Goal: Task Accomplishment & Management: Manage account settings

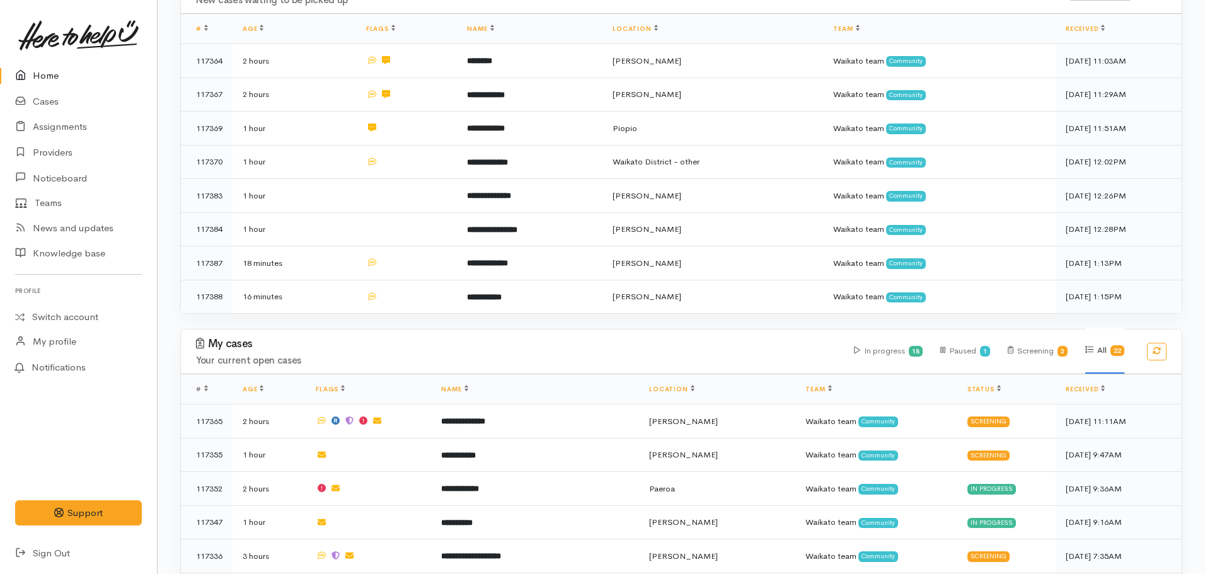
scroll to position [315, 0]
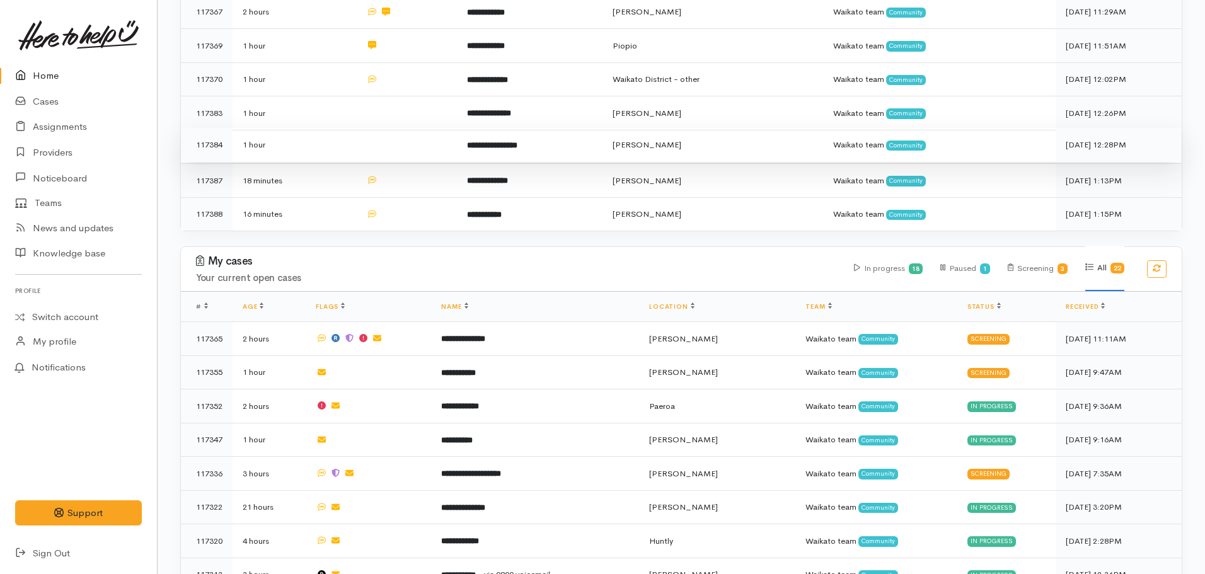
click at [485, 141] on b "**********" at bounding box center [492, 145] width 50 height 8
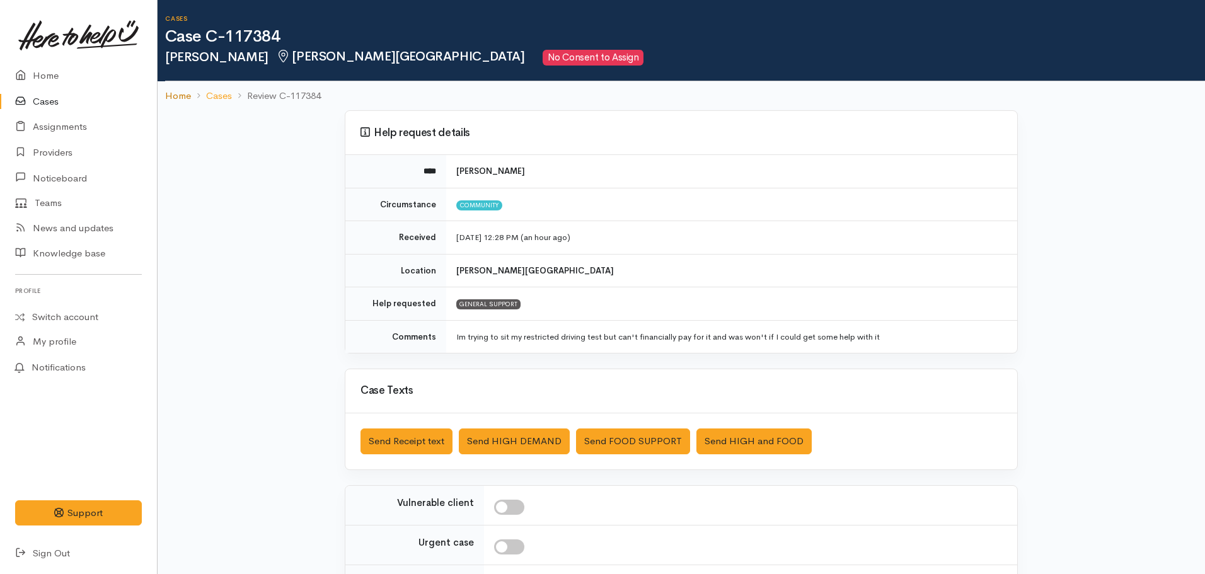
click at [175, 98] on link "Home" at bounding box center [178, 96] width 26 height 14
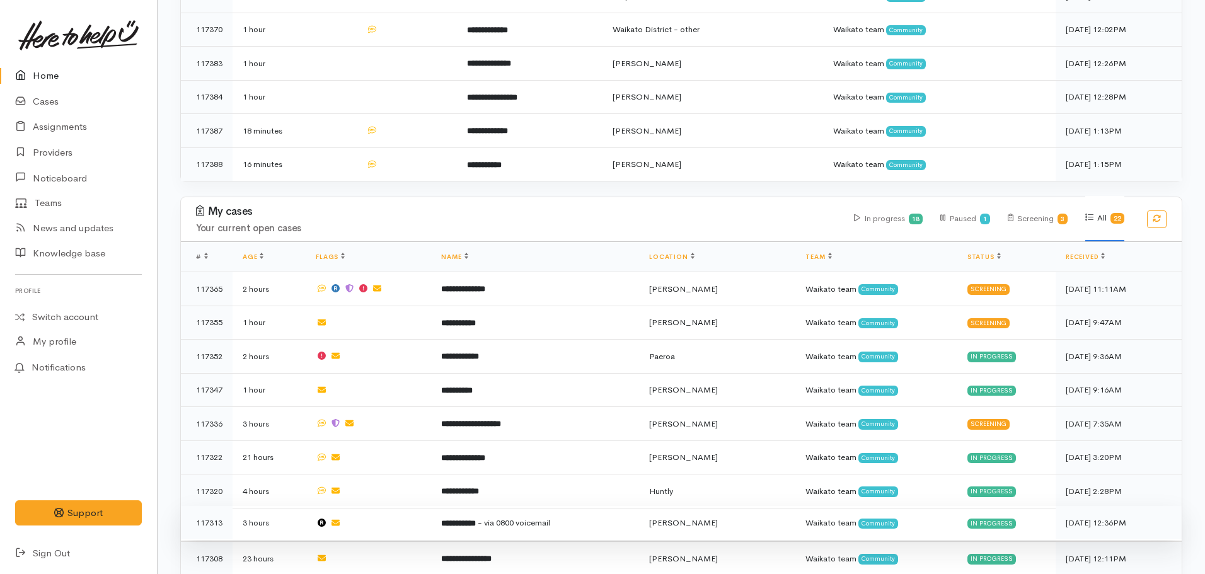
scroll to position [567, 0]
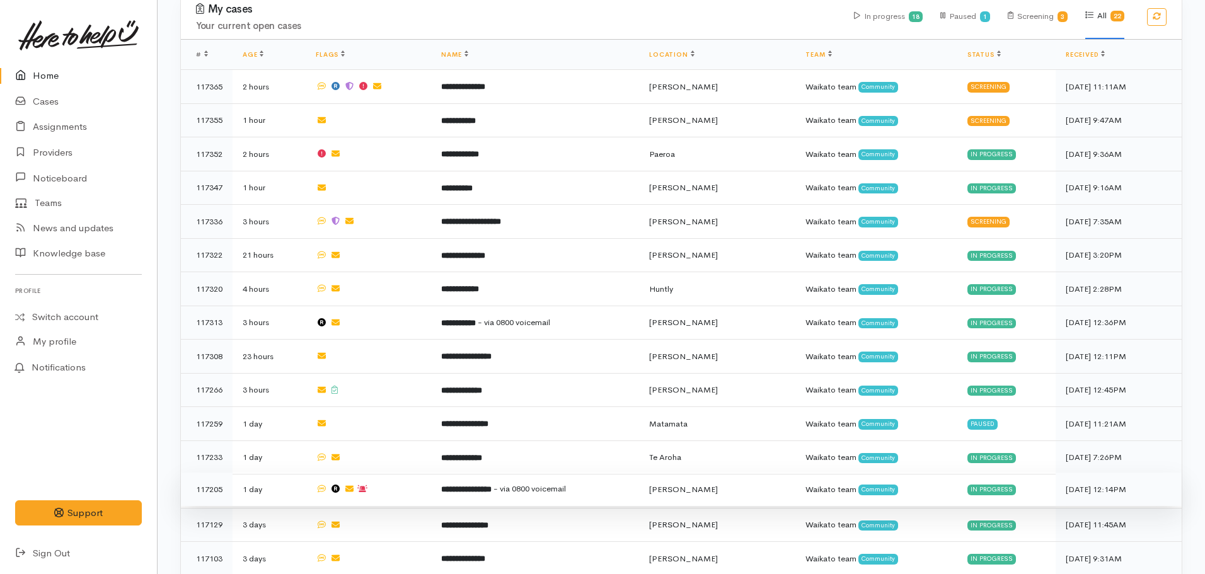
click at [453, 480] on td "**********" at bounding box center [535, 490] width 208 height 34
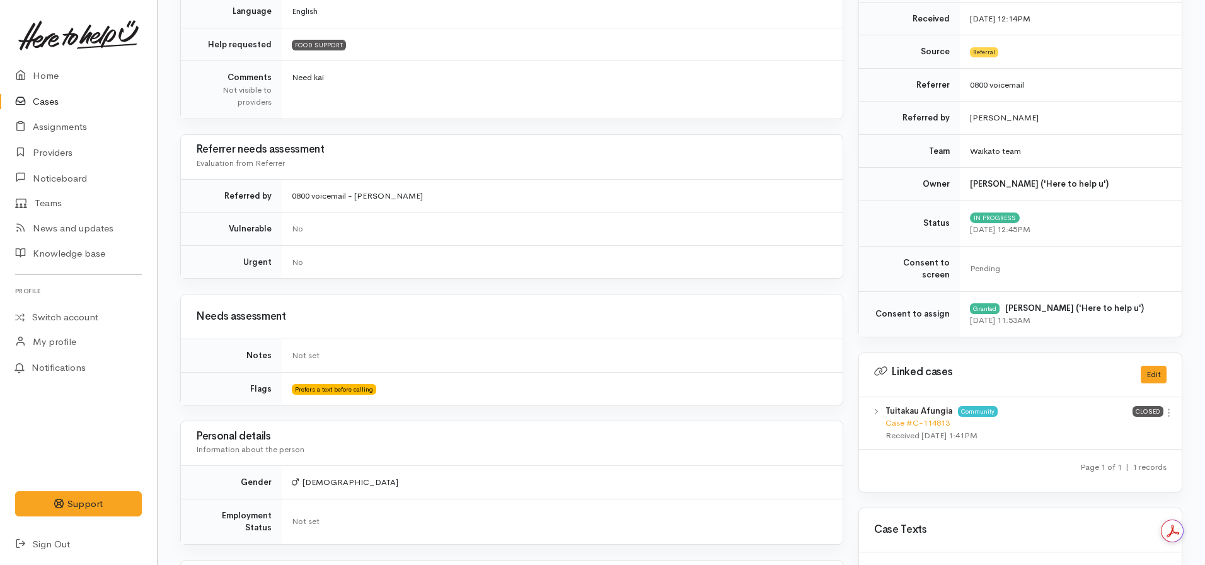
scroll to position [126, 0]
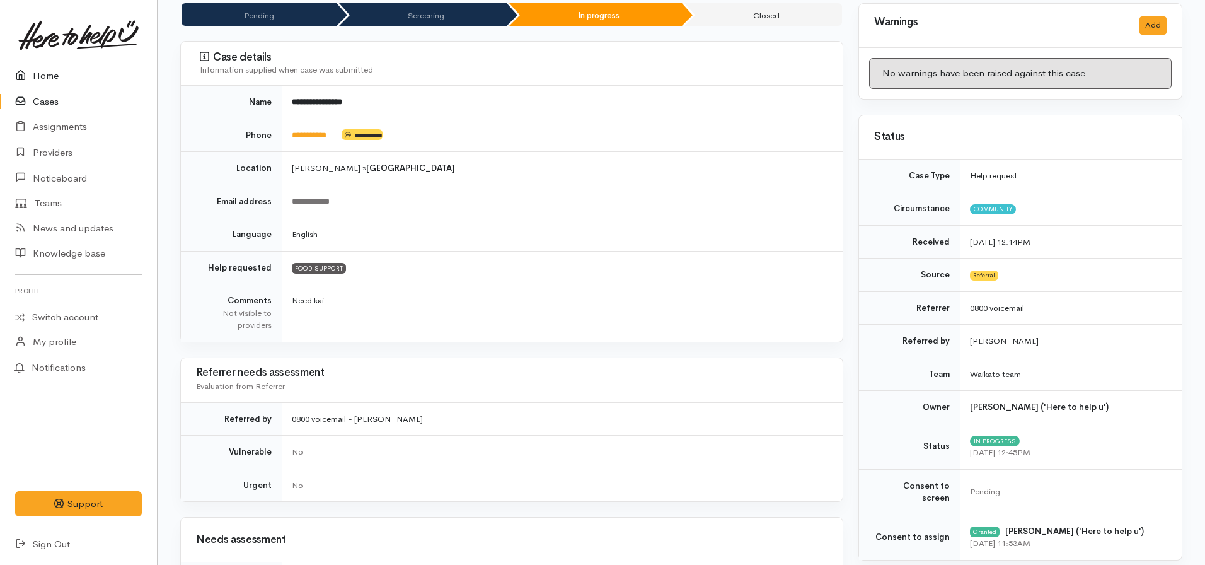
click at [58, 74] on link "Home" at bounding box center [78, 76] width 157 height 26
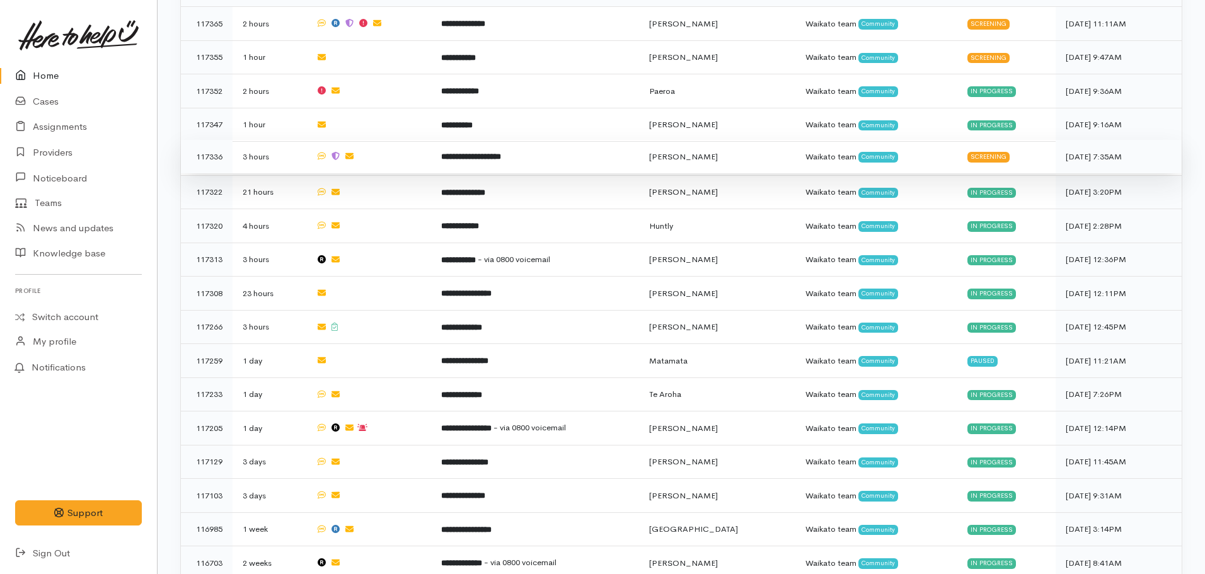
scroll to position [567, 0]
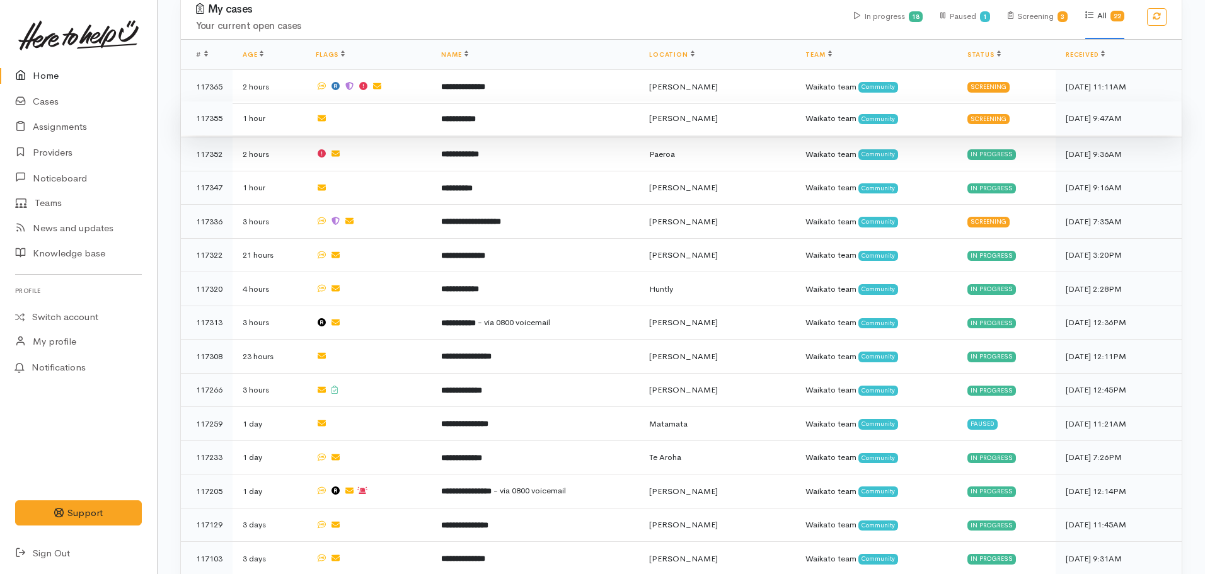
click at [513, 109] on td "**********" at bounding box center [535, 118] width 208 height 34
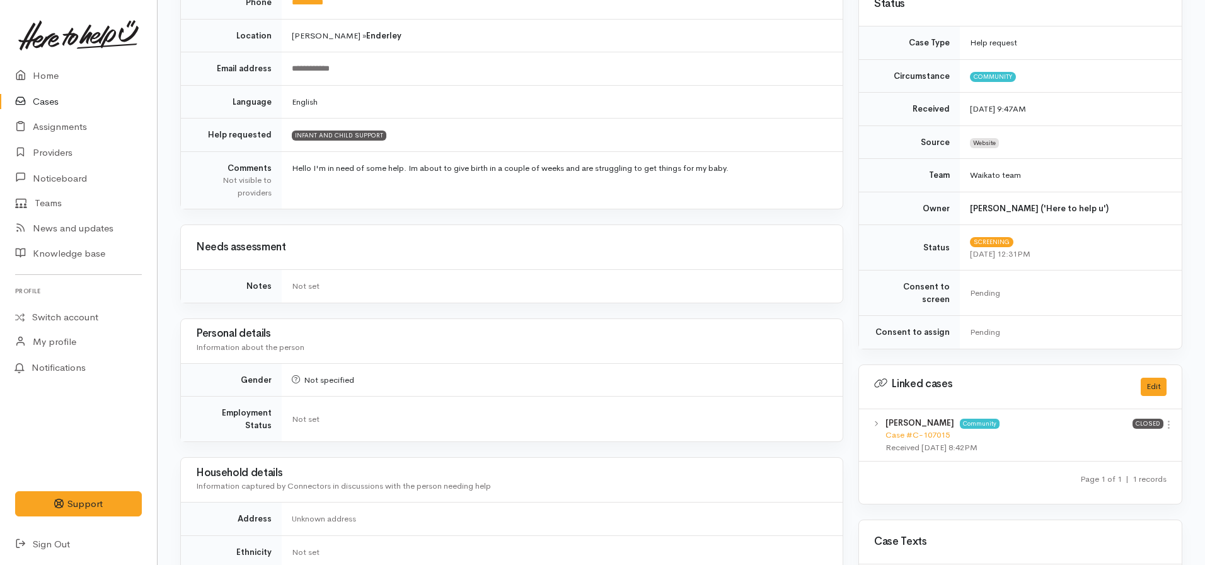
scroll to position [315, 0]
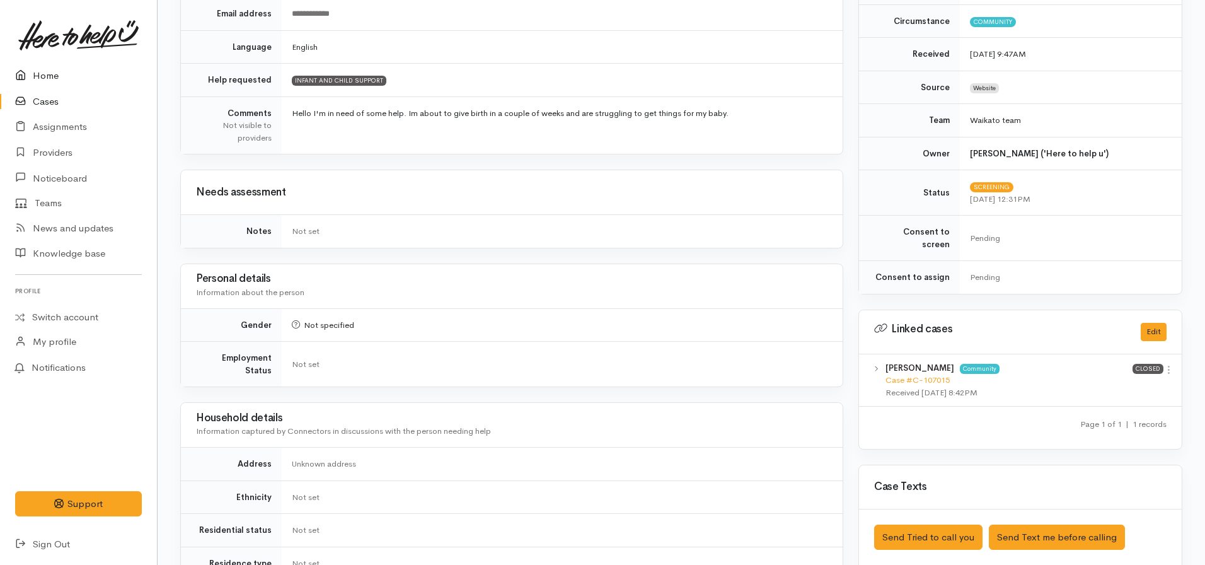
click at [69, 68] on link "Home" at bounding box center [78, 76] width 157 height 26
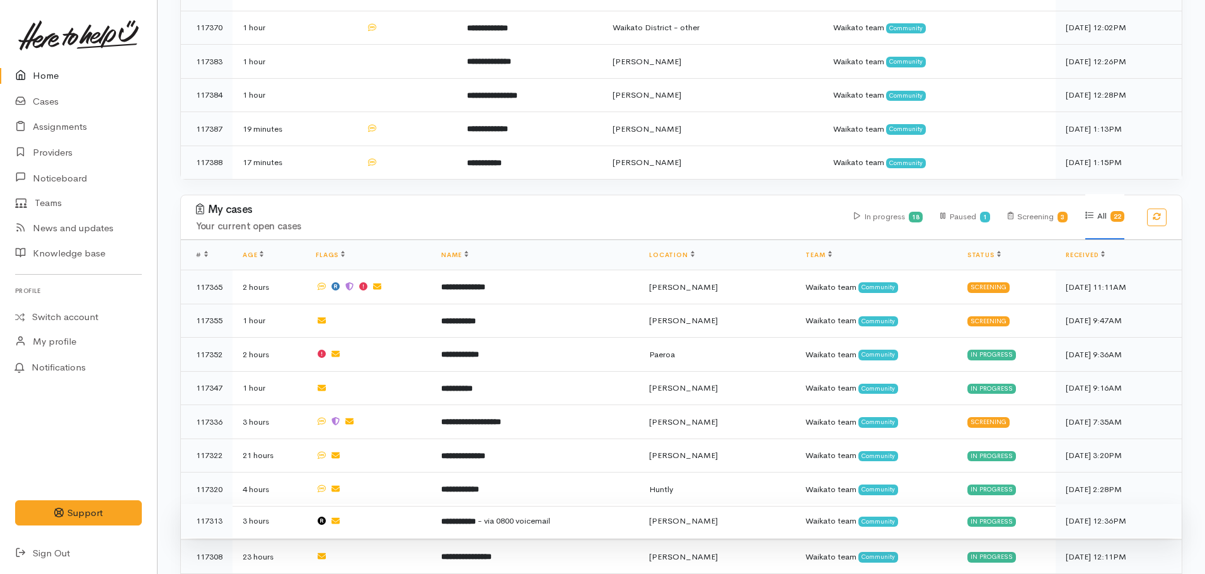
scroll to position [567, 0]
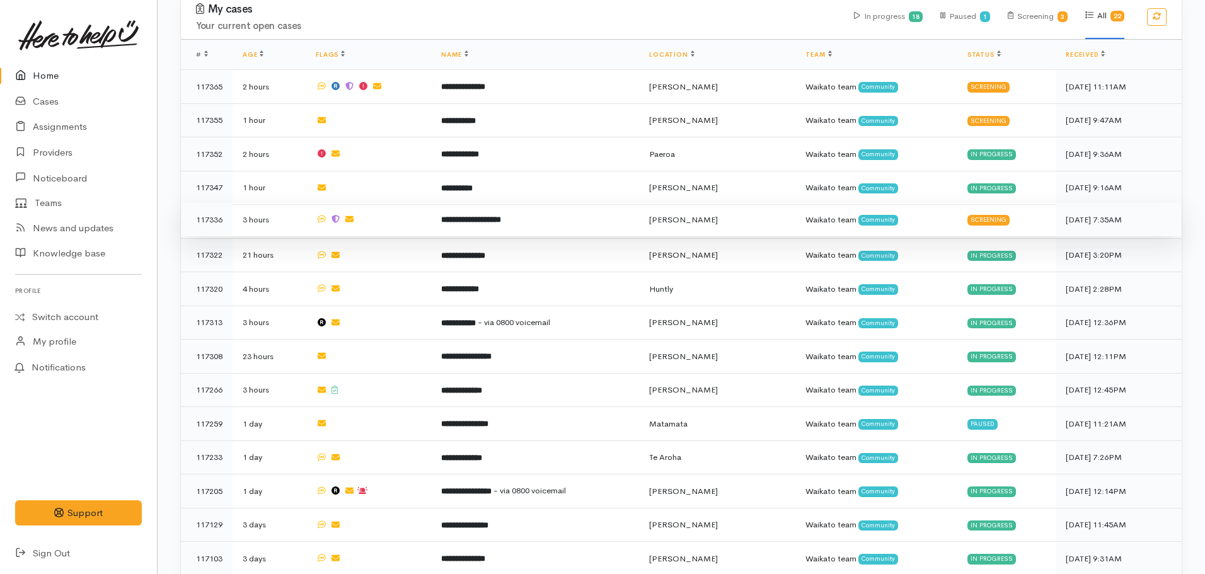
click at [543, 212] on td "**********" at bounding box center [535, 220] width 208 height 34
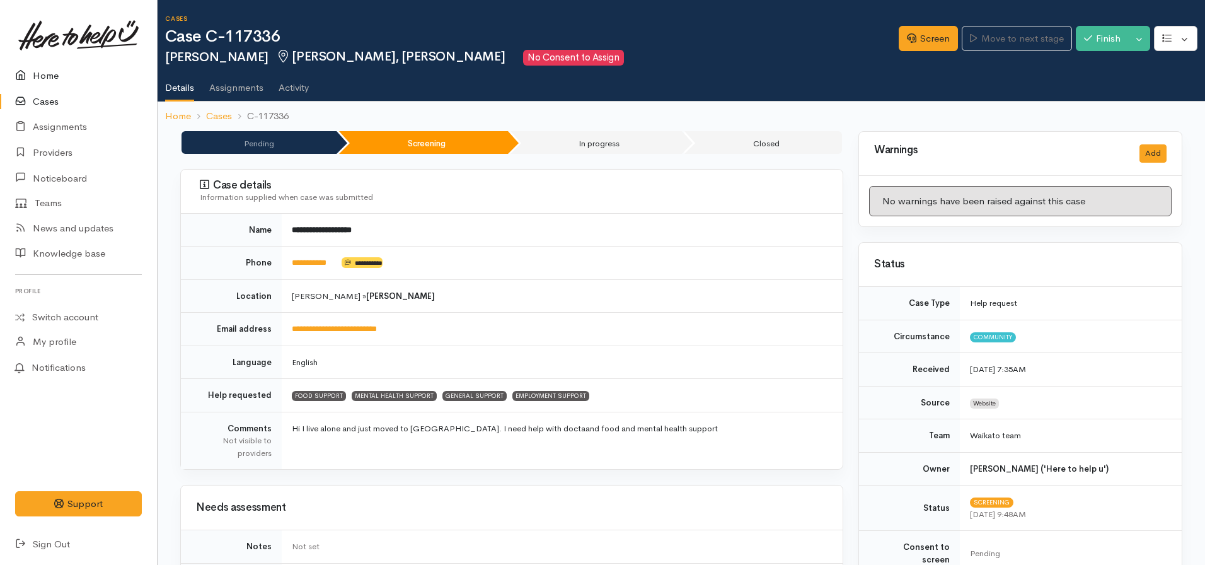
click at [74, 77] on link "Home" at bounding box center [78, 76] width 157 height 26
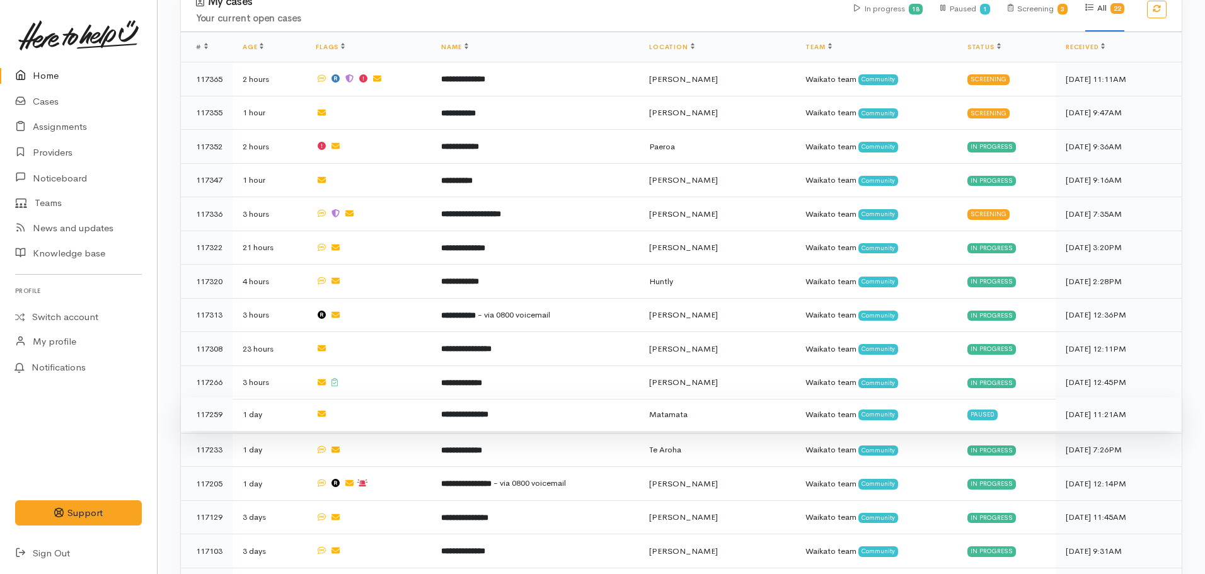
scroll to position [567, 0]
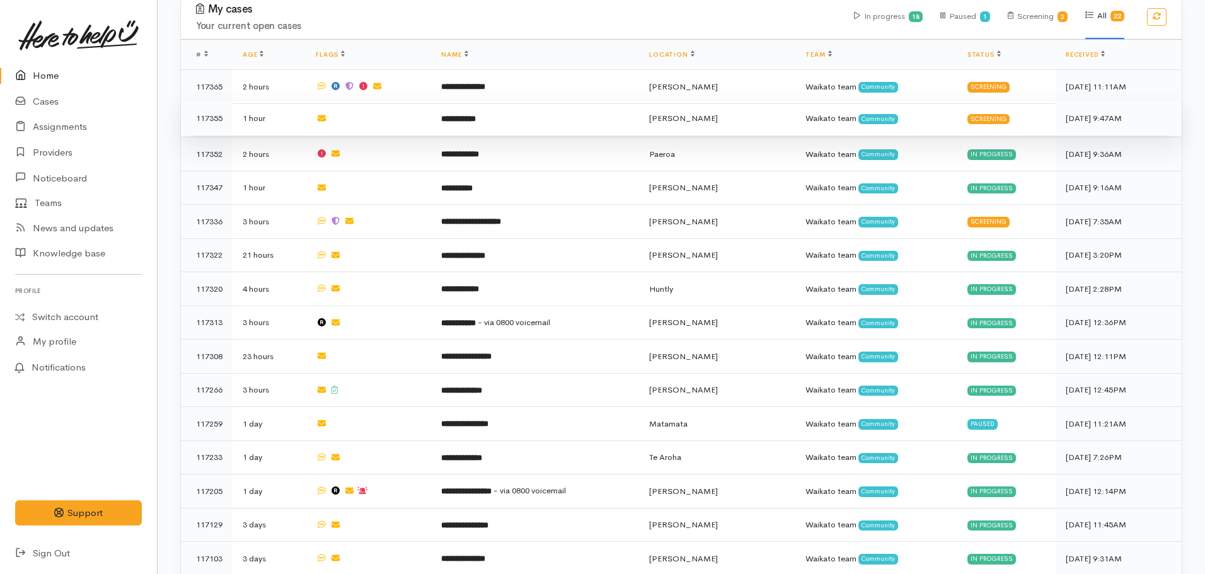
click at [464, 115] on b "**********" at bounding box center [458, 119] width 35 height 8
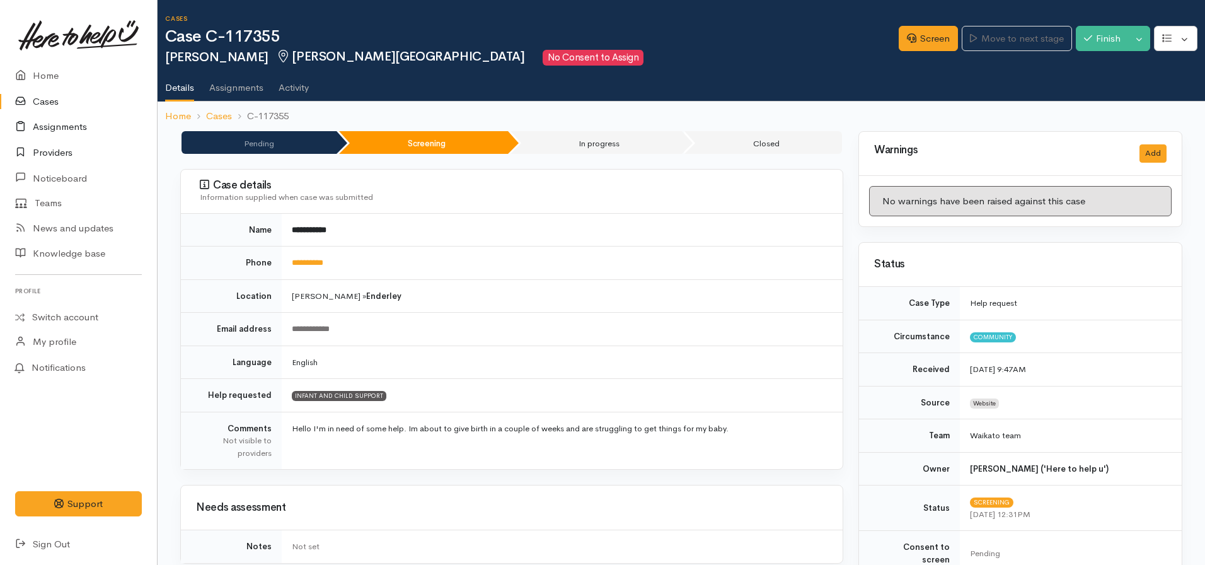
click at [63, 139] on ul "Home Cases Assignments Providers Noticeboard Teams News and updates Knowledge b…" at bounding box center [78, 165] width 157 height 204
click at [57, 149] on link "Providers" at bounding box center [78, 153] width 157 height 26
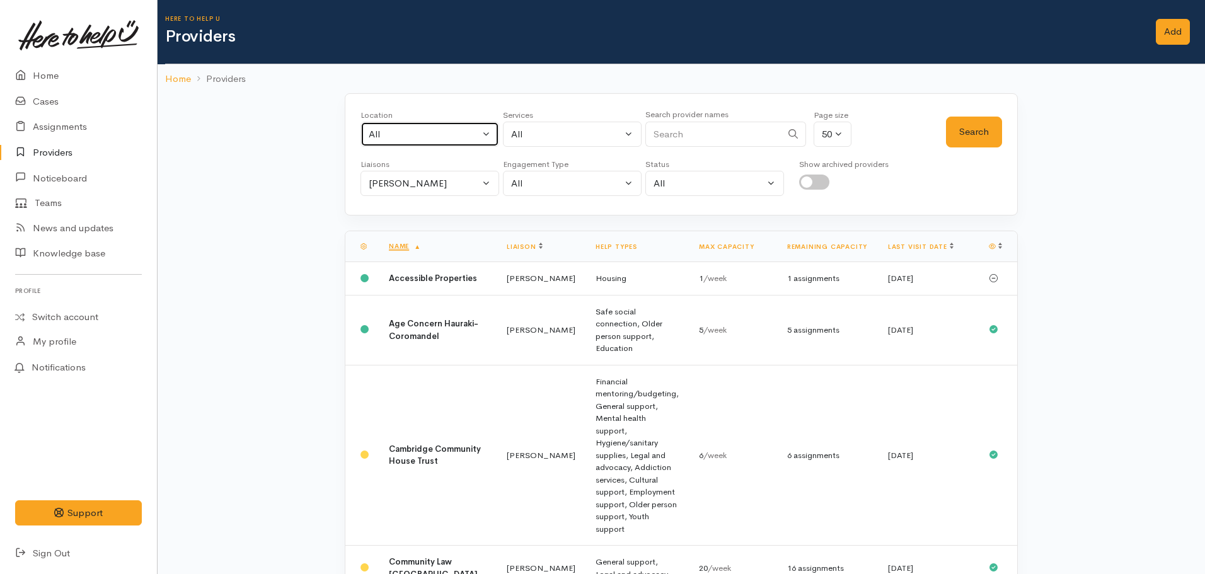
click at [410, 136] on div "All" at bounding box center [424, 134] width 111 height 14
type input "[PERSON_NAME]"
select select "1"
click at [562, 130] on div "All" at bounding box center [566, 134] width 111 height 14
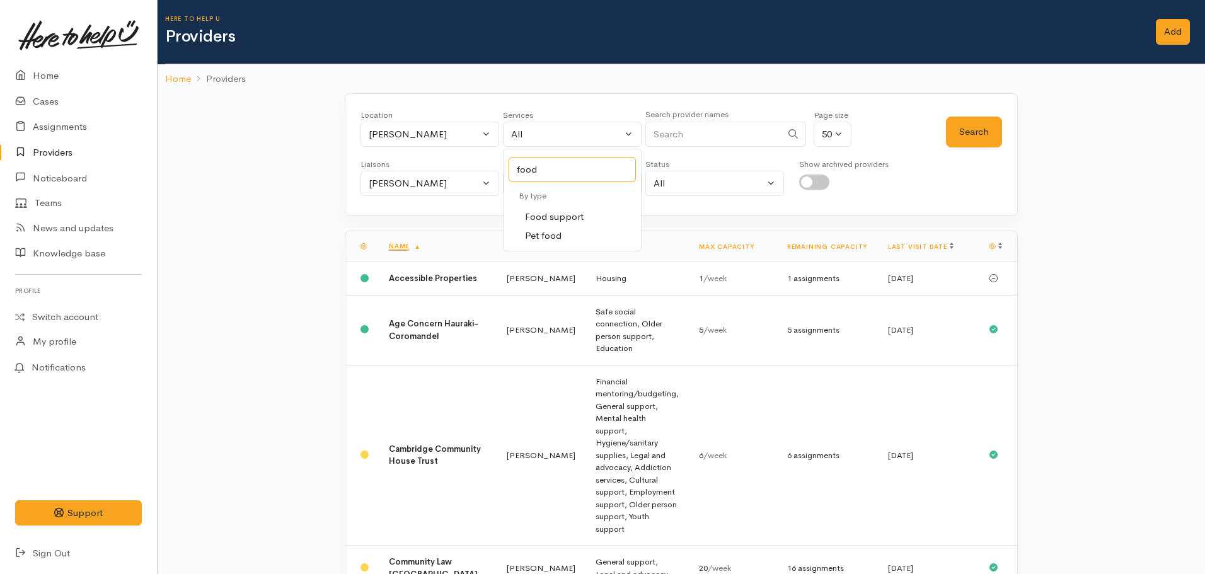
type input "food"
drag, startPoint x: 563, startPoint y: 219, endPoint x: 684, endPoint y: 199, distance: 122.7
click at [572, 216] on span "Food support" at bounding box center [554, 217] width 59 height 14
select select "3"
click at [978, 130] on button "Search" at bounding box center [974, 132] width 56 height 31
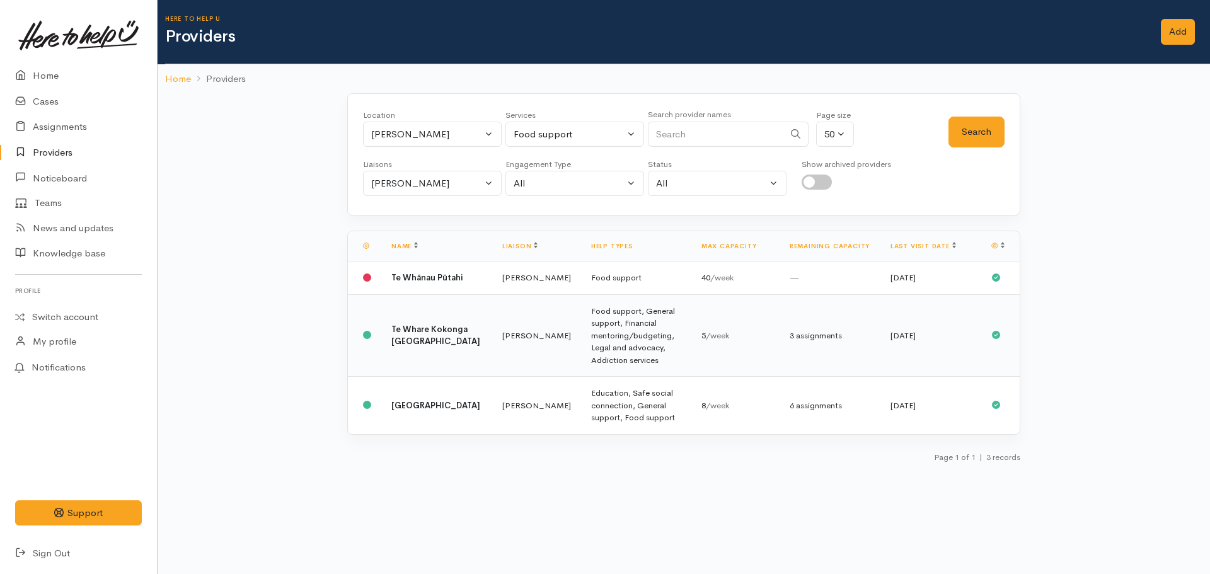
click at [427, 333] on td "Te Whare Kokonga [GEOGRAPHIC_DATA]" at bounding box center [436, 335] width 111 height 83
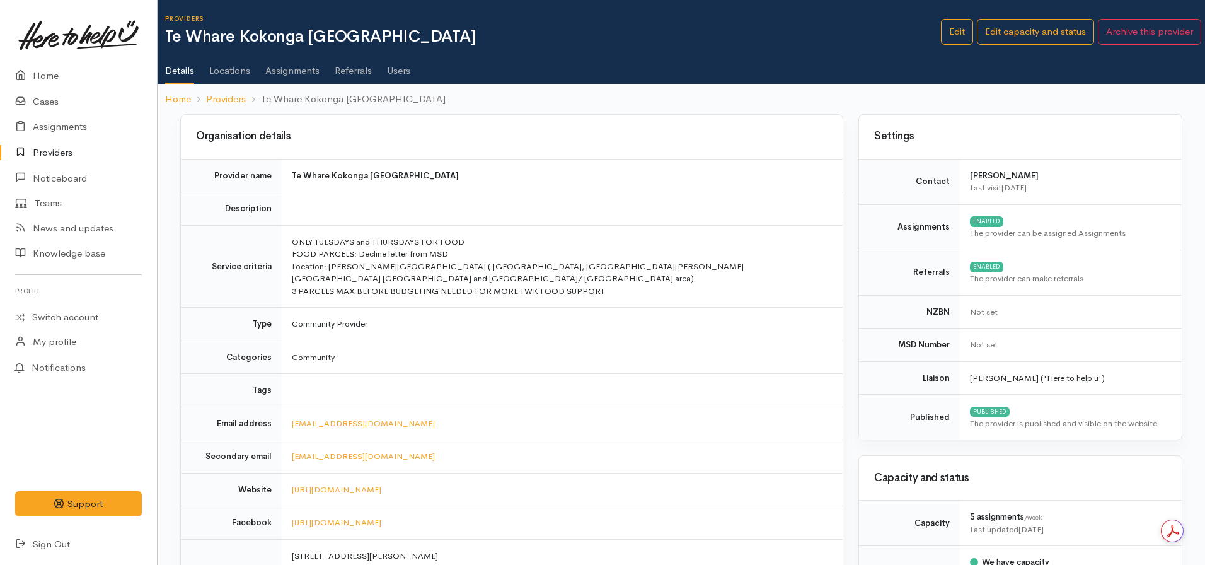
click at [280, 69] on link "Assignments" at bounding box center [292, 66] width 54 height 35
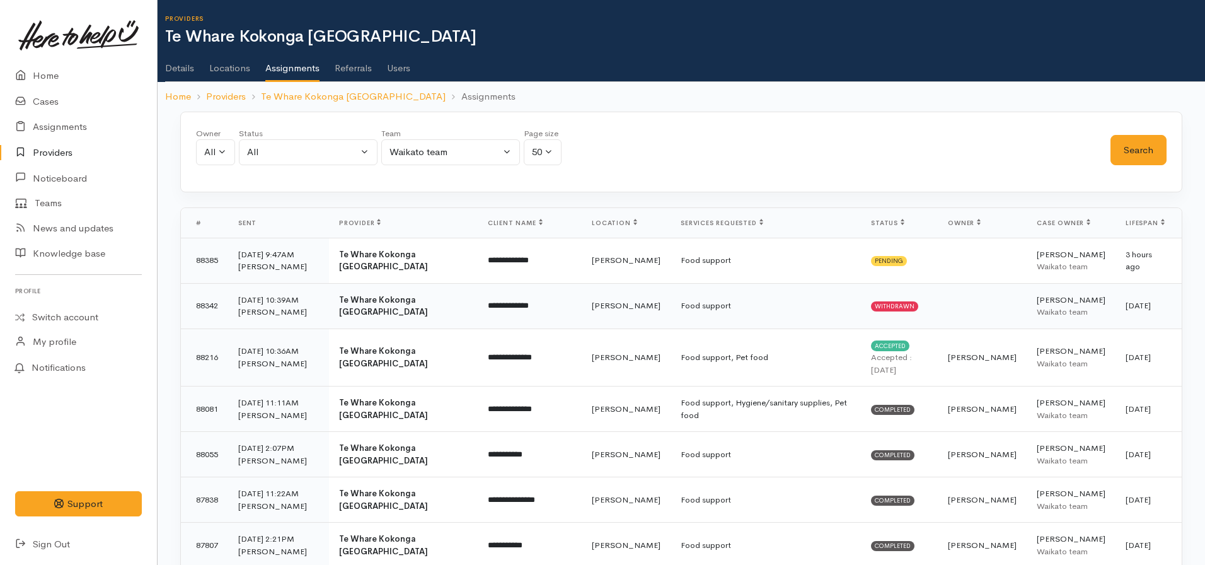
click at [735, 316] on td "Food support" at bounding box center [766, 305] width 190 height 45
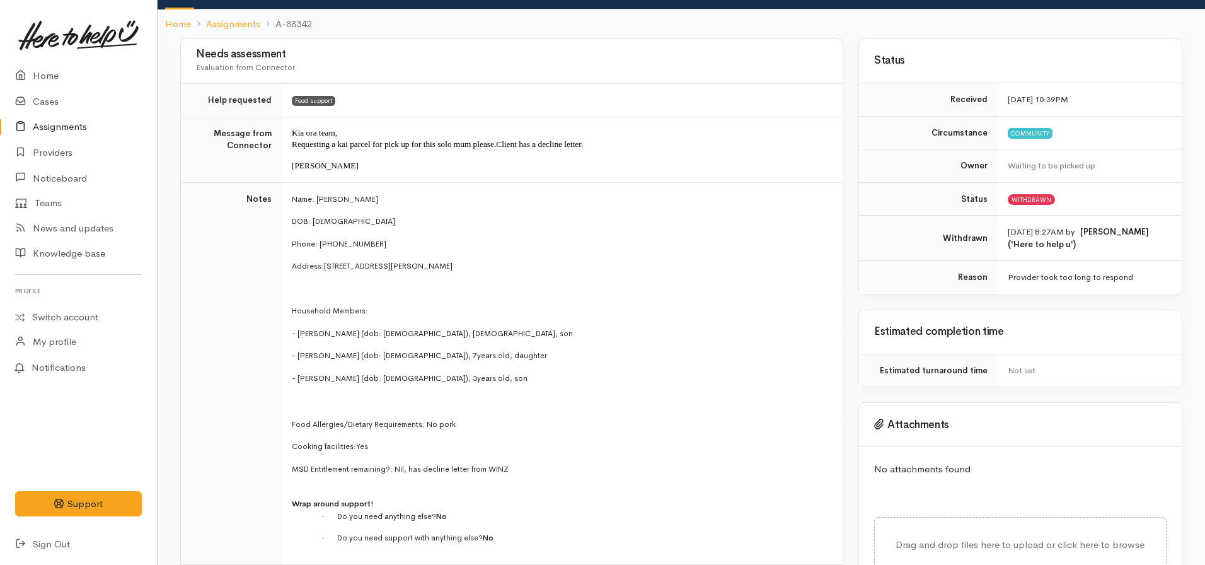
scroll to position [88, 0]
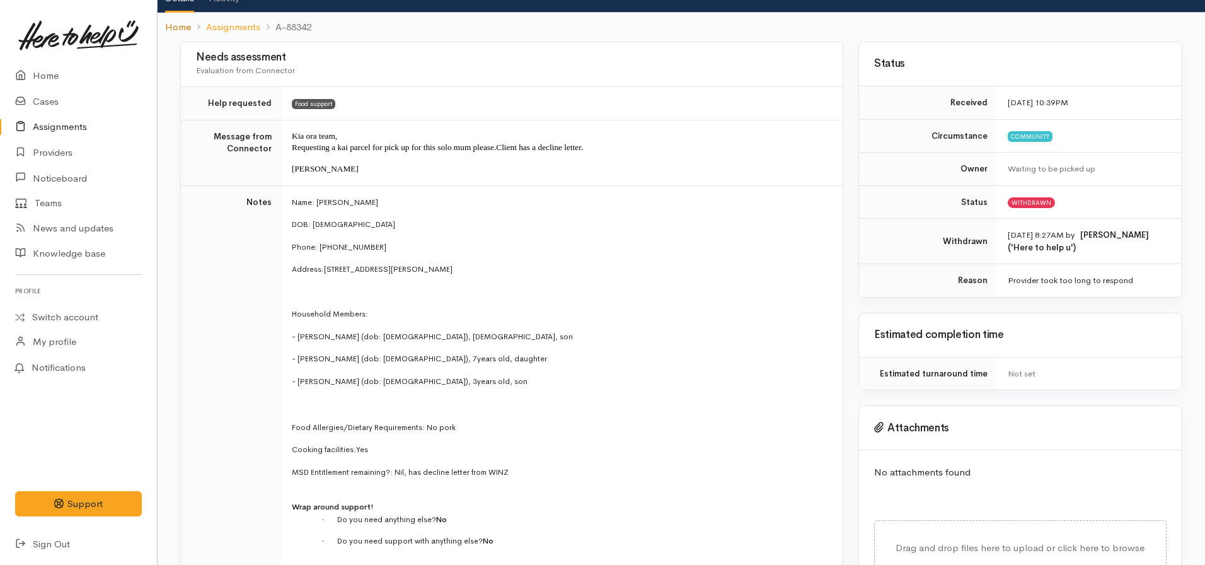
click at [180, 31] on link "Home" at bounding box center [178, 27] width 26 height 14
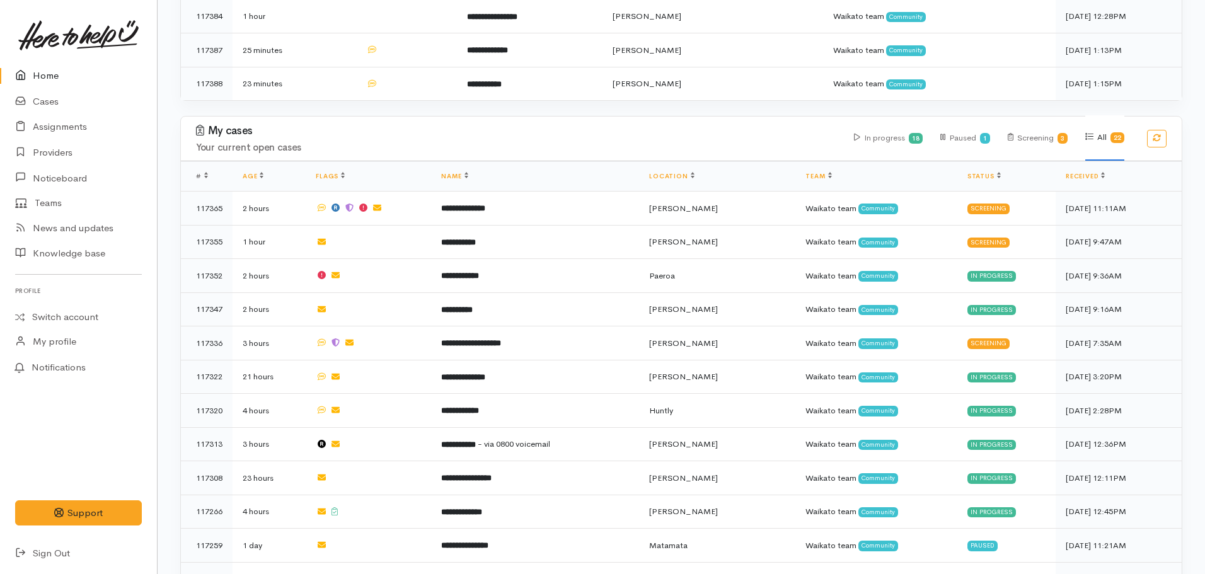
scroll to position [504, 0]
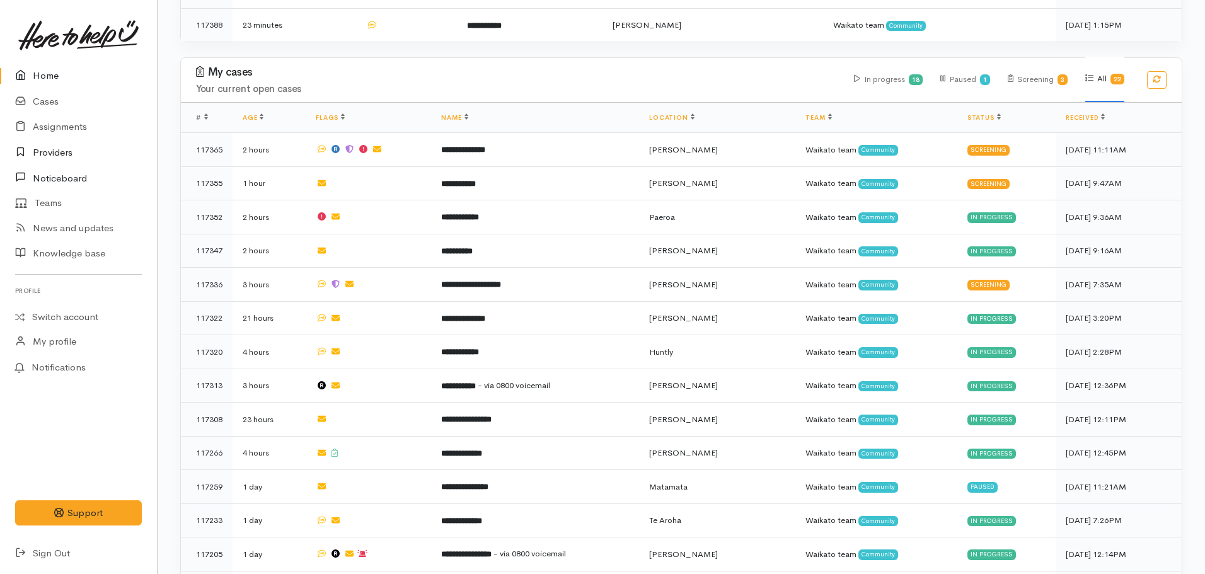
drag, startPoint x: 56, startPoint y: 154, endPoint x: 104, endPoint y: 190, distance: 59.9
click at [56, 154] on link "Providers" at bounding box center [78, 153] width 157 height 26
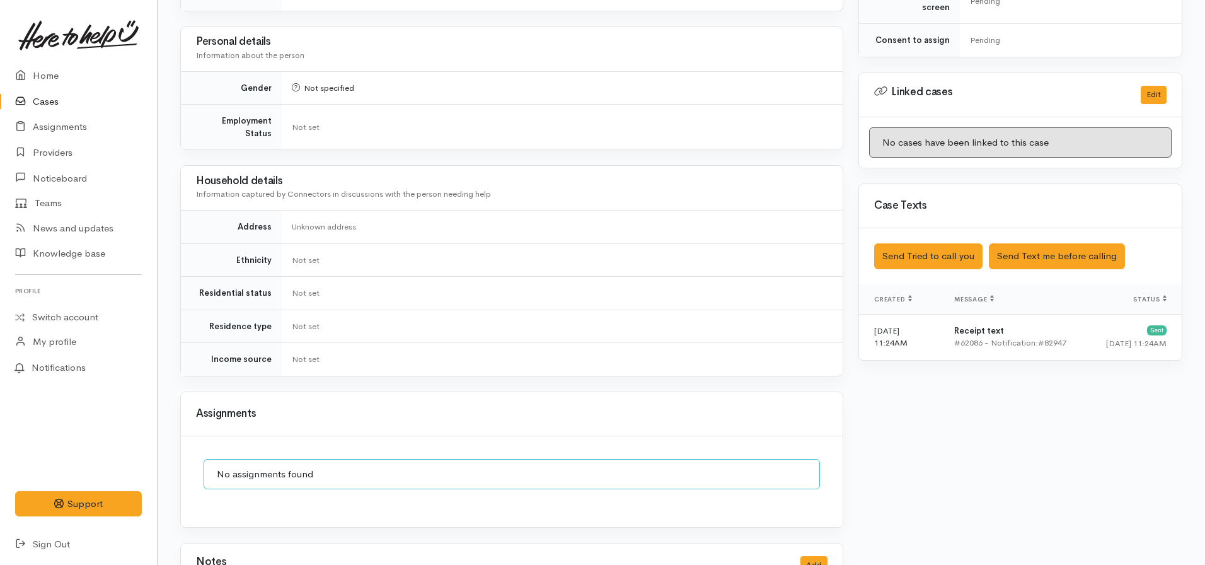
scroll to position [630, 0]
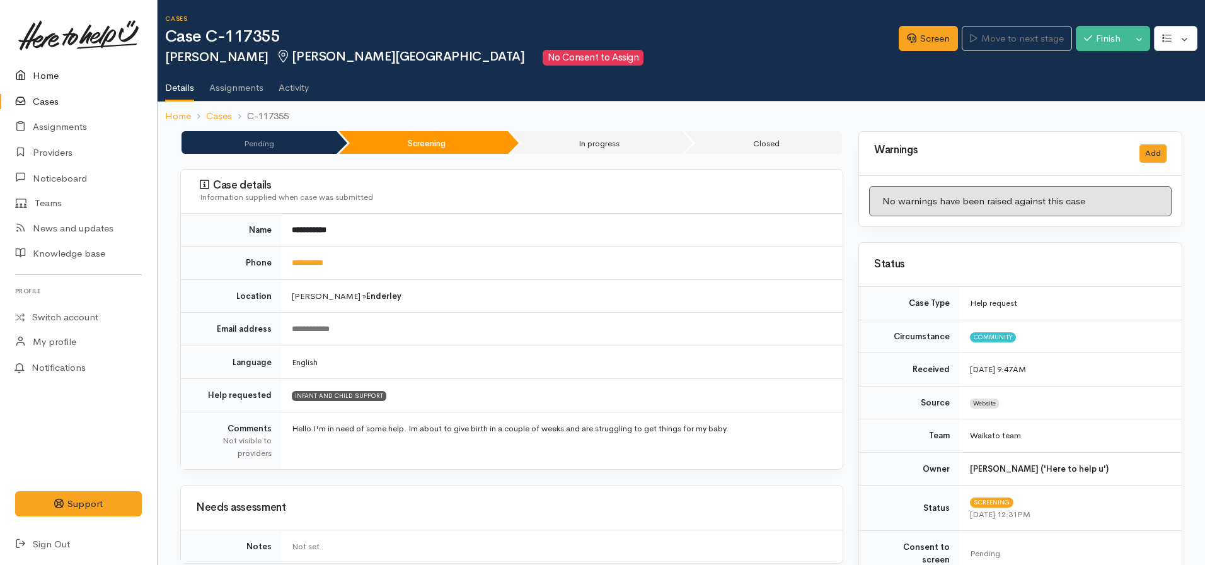
click at [57, 65] on link "Home" at bounding box center [78, 76] width 157 height 26
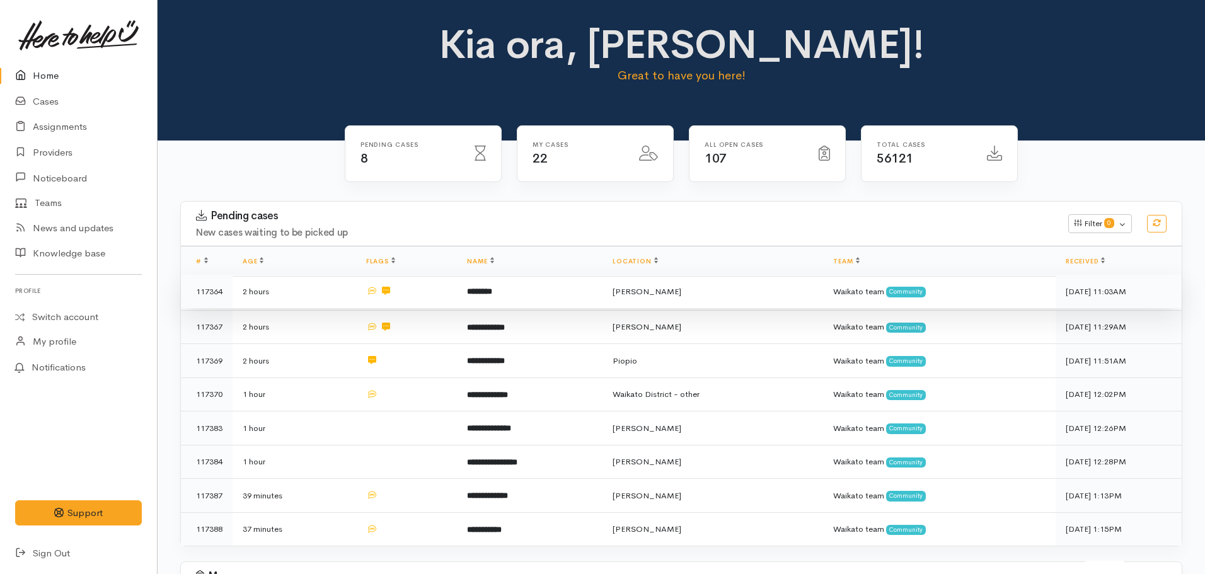
click at [471, 291] on b "********" at bounding box center [479, 291] width 25 height 8
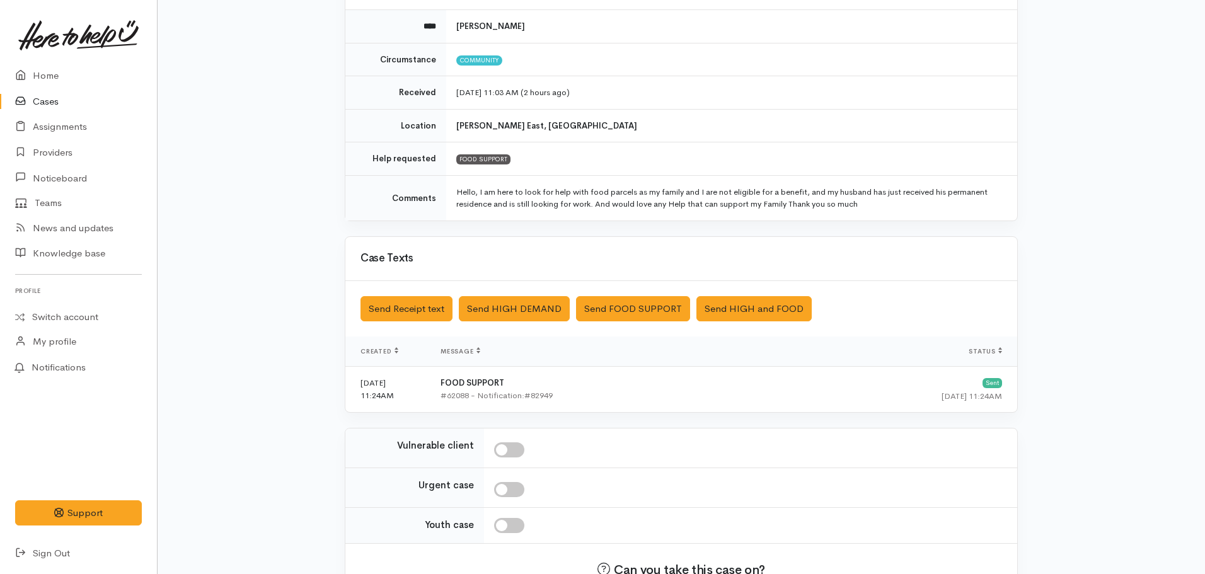
scroll to position [230, 0]
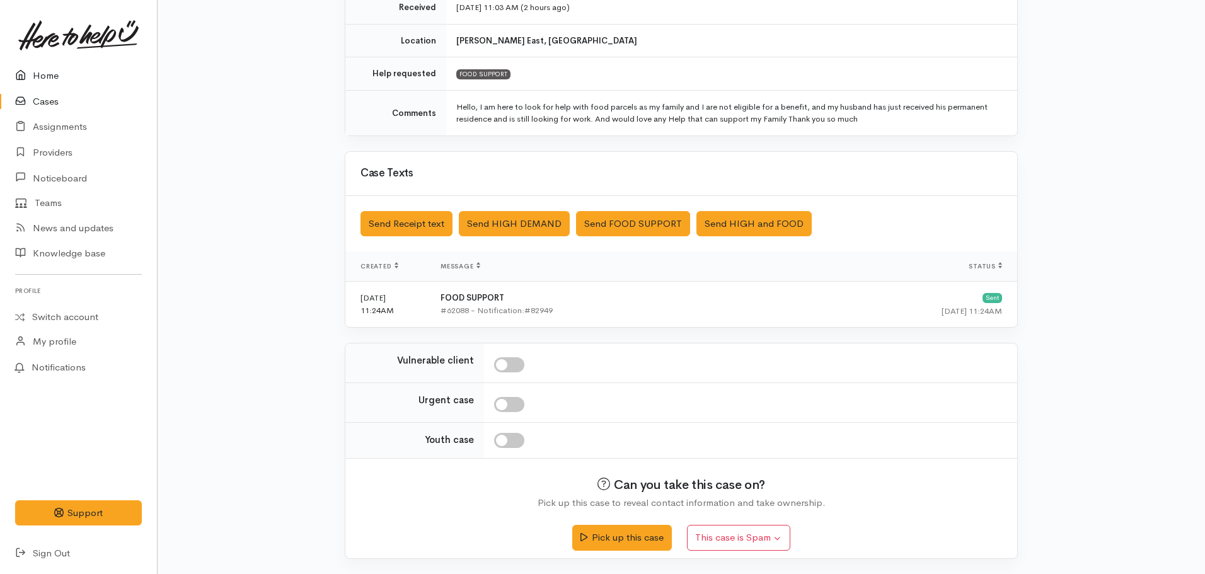
click at [67, 70] on link "Home" at bounding box center [78, 76] width 157 height 26
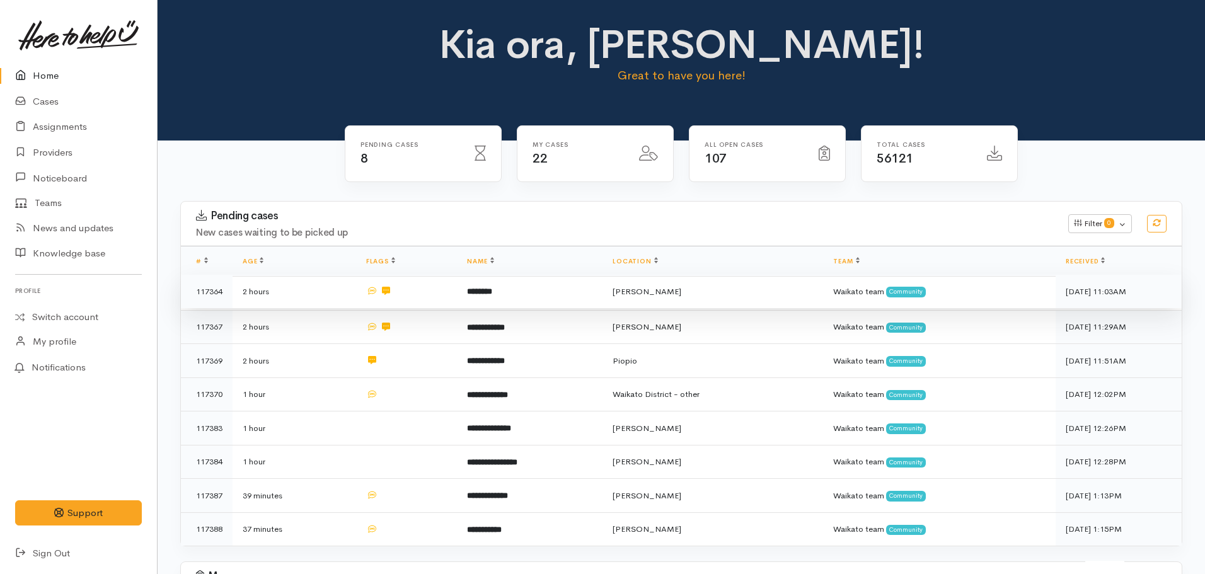
click at [497, 286] on td "********" at bounding box center [530, 292] width 146 height 34
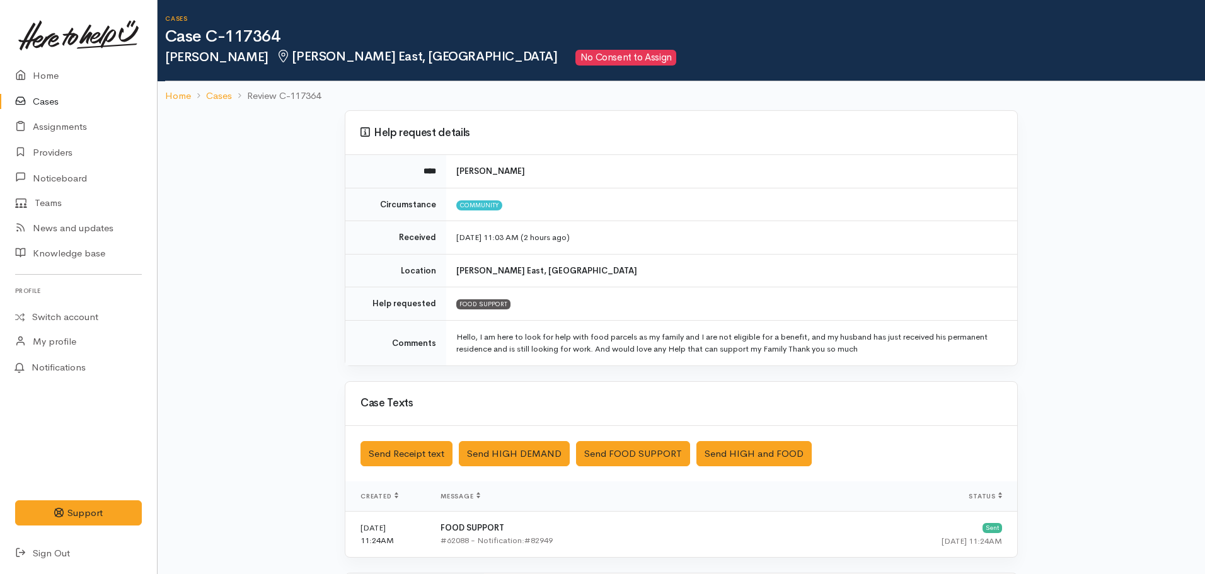
scroll to position [230, 0]
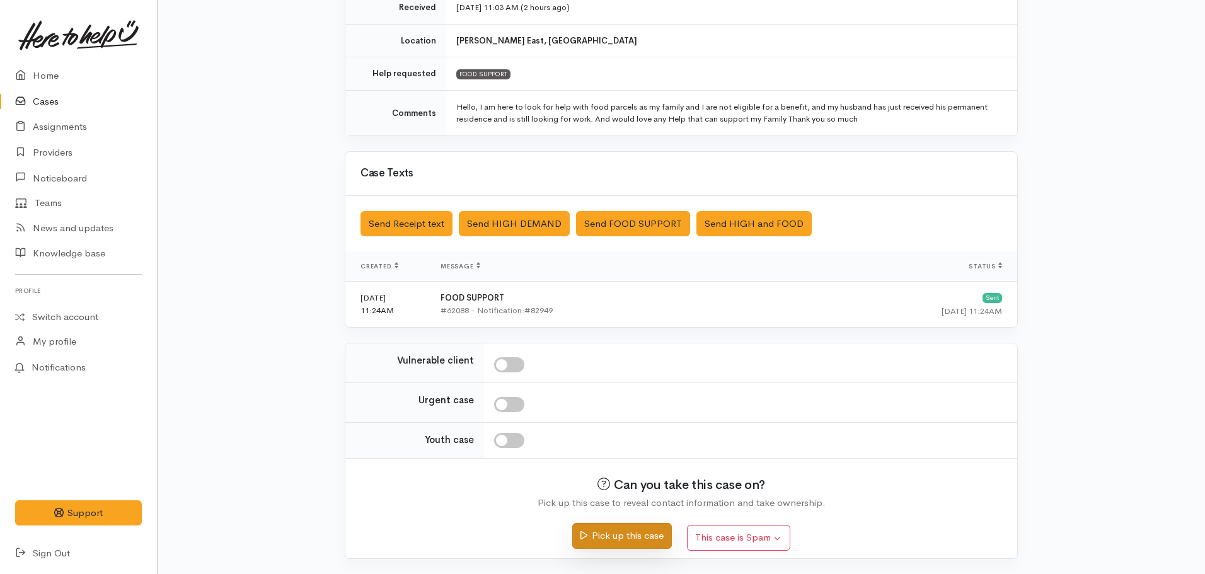
click at [589, 540] on button "Pick up this case" at bounding box center [621, 536] width 99 height 26
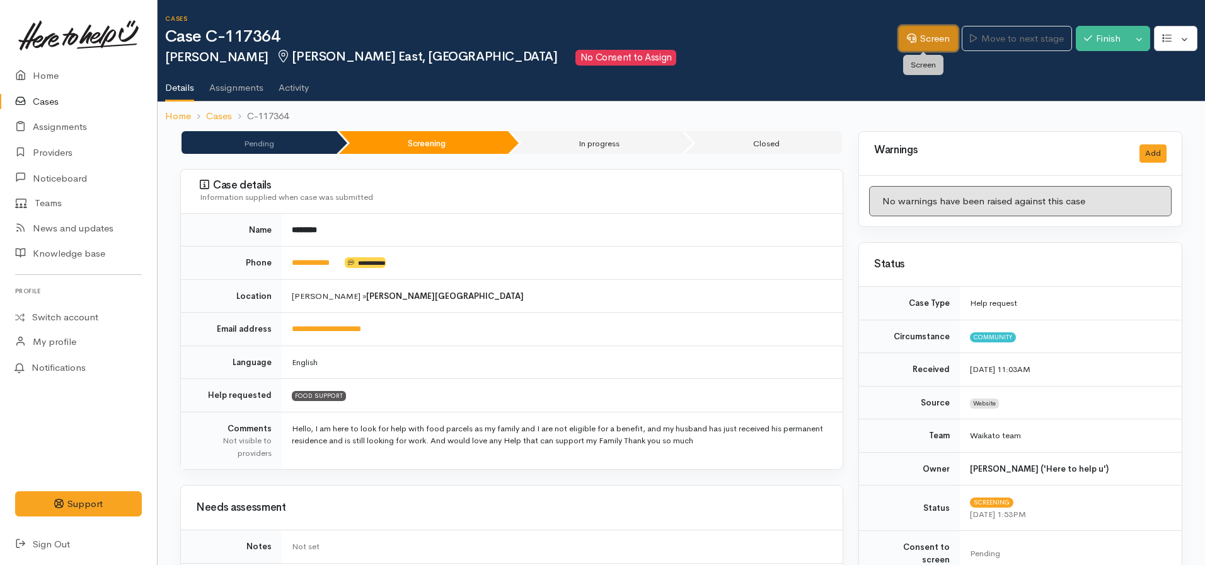
click at [932, 41] on link "Screen" at bounding box center [928, 39] width 59 height 26
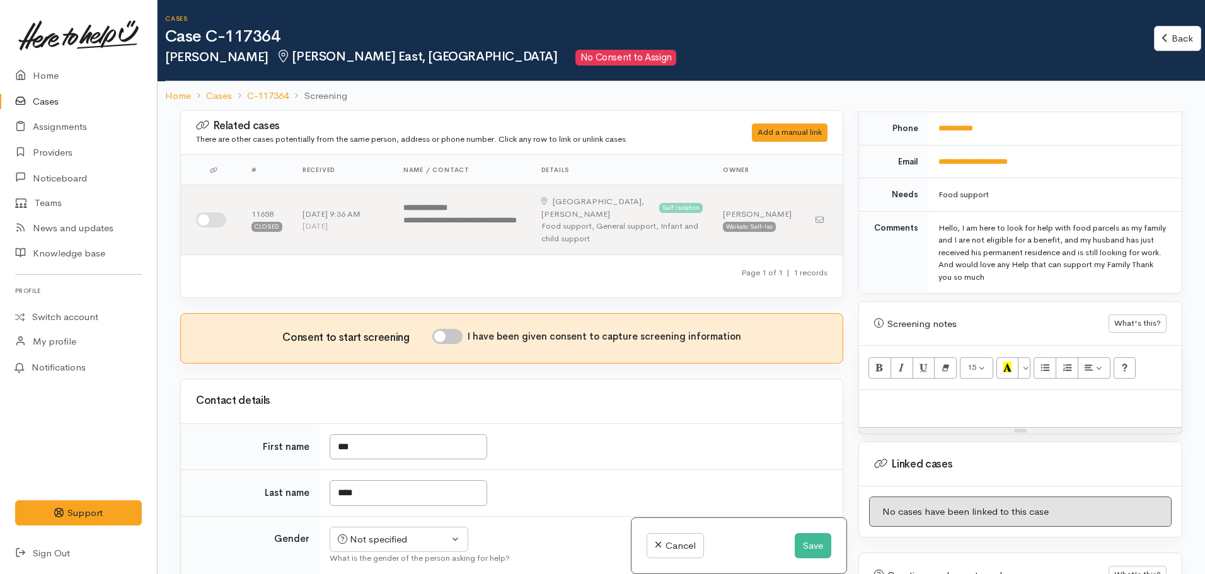
scroll to position [693, 0]
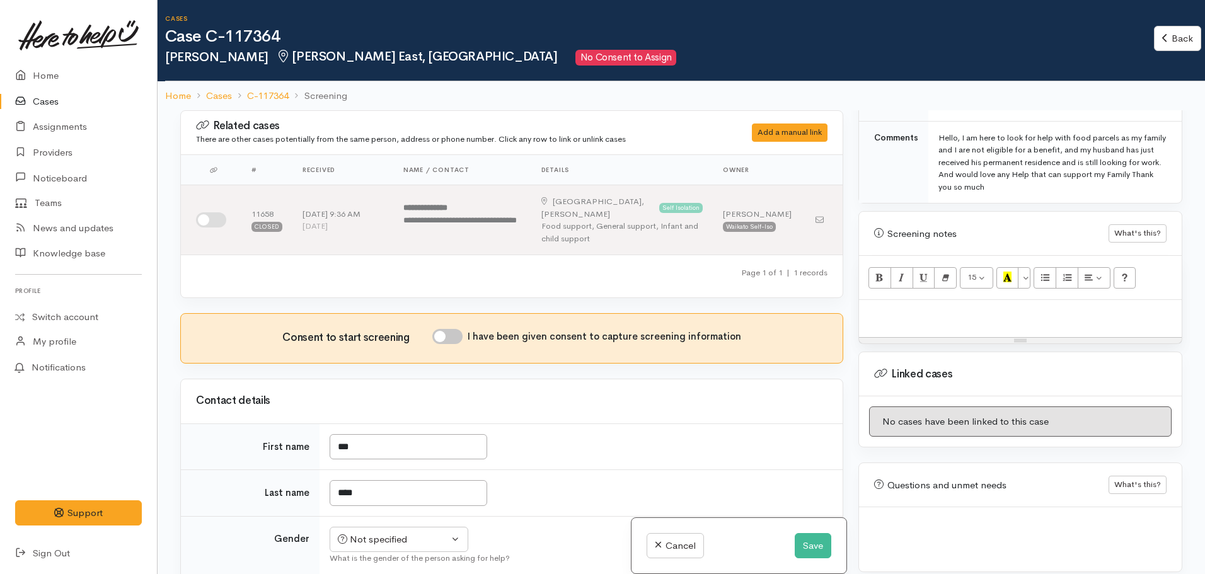
click at [925, 306] on p at bounding box center [1020, 313] width 310 height 14
click at [900, 306] on p at bounding box center [1020, 313] width 310 height 14
paste div
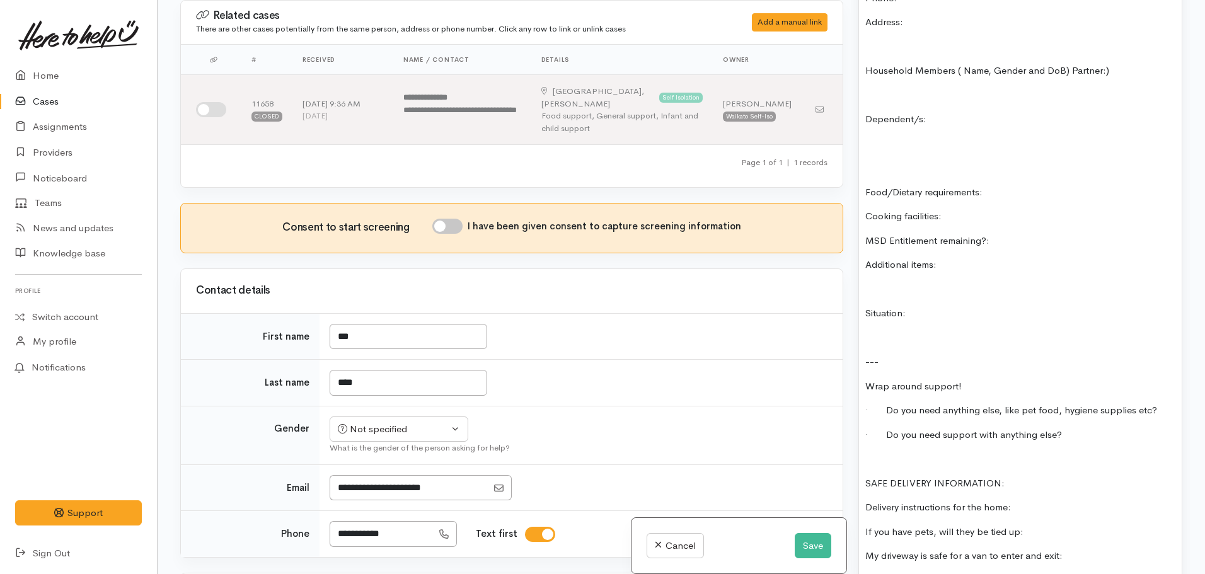
scroll to position [593, 0]
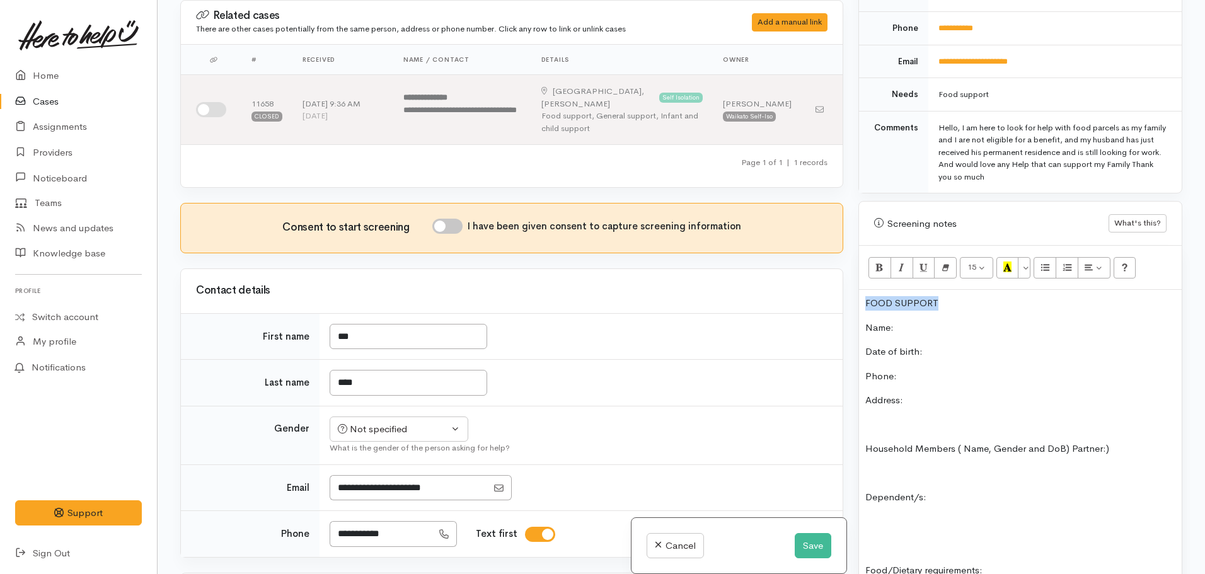
drag, startPoint x: 961, startPoint y: 297, endPoint x: 818, endPoint y: 297, distance: 143.1
click at [818, 297] on div "Related cases There are other cases potentially from the same person, address o…" at bounding box center [681, 287] width 1017 height 574
click at [1009, 262] on icon "Recent Color" at bounding box center [1008, 267] width 8 height 11
click at [910, 321] on p "Name:" at bounding box center [1020, 328] width 310 height 14
click at [818, 545] on button "Save" at bounding box center [813, 546] width 37 height 26
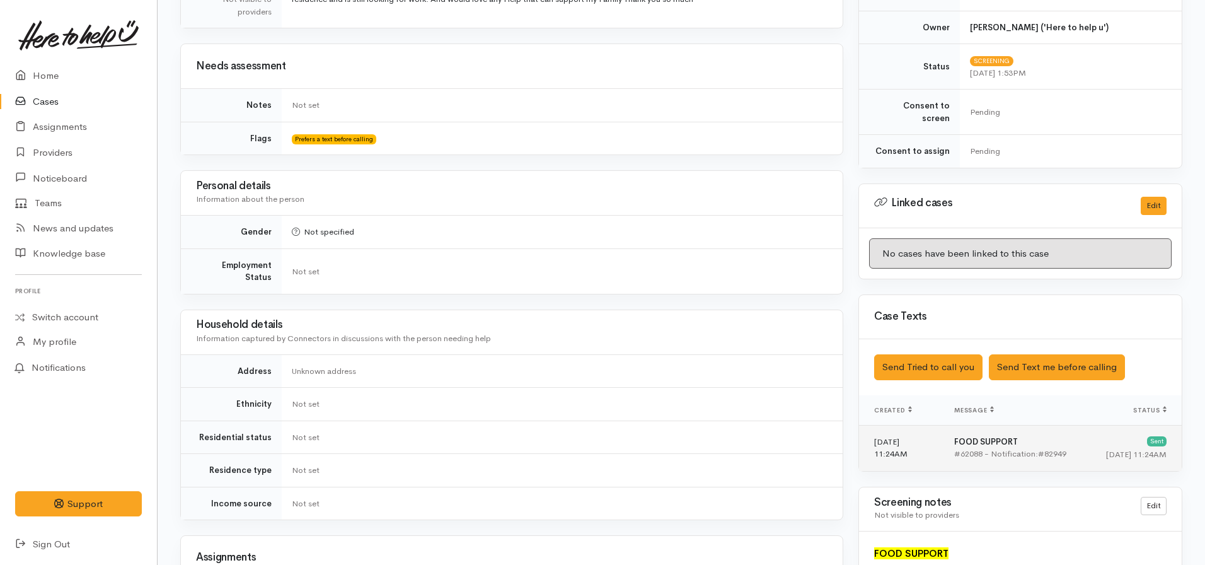
scroll to position [504, 0]
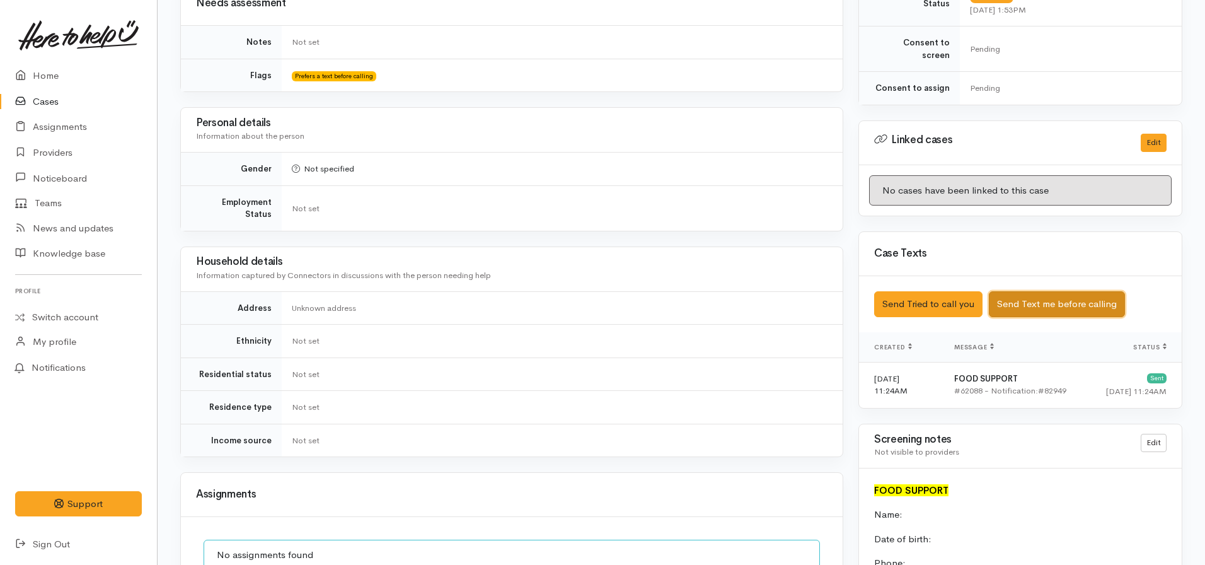
click at [1044, 301] on button "Send Text me before calling" at bounding box center [1057, 304] width 136 height 26
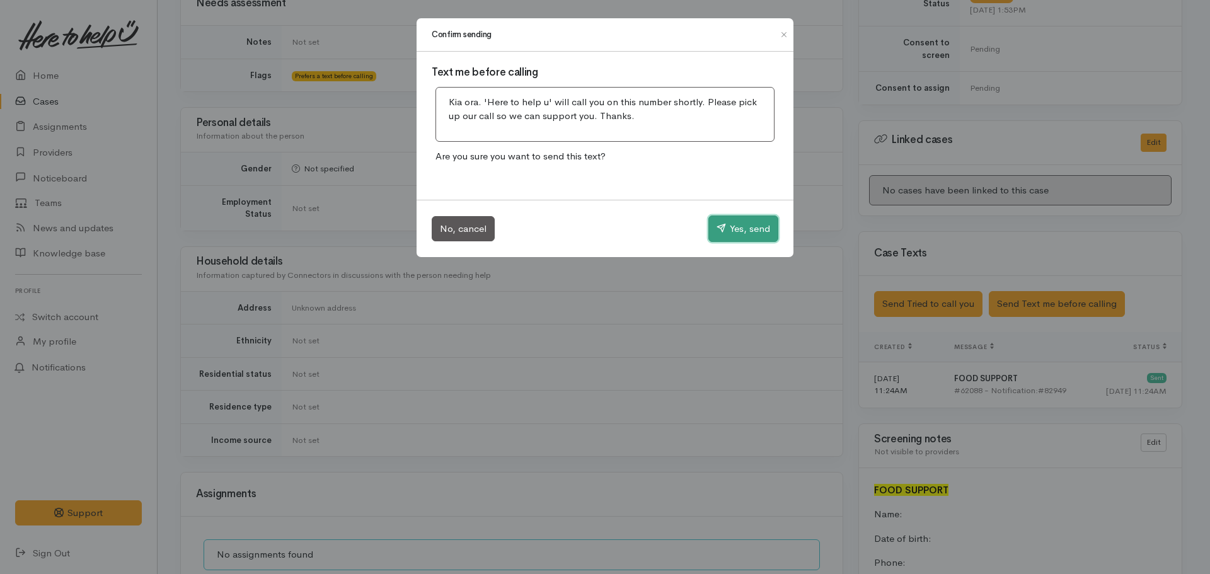
click at [729, 233] on button "Yes, send" at bounding box center [744, 229] width 70 height 26
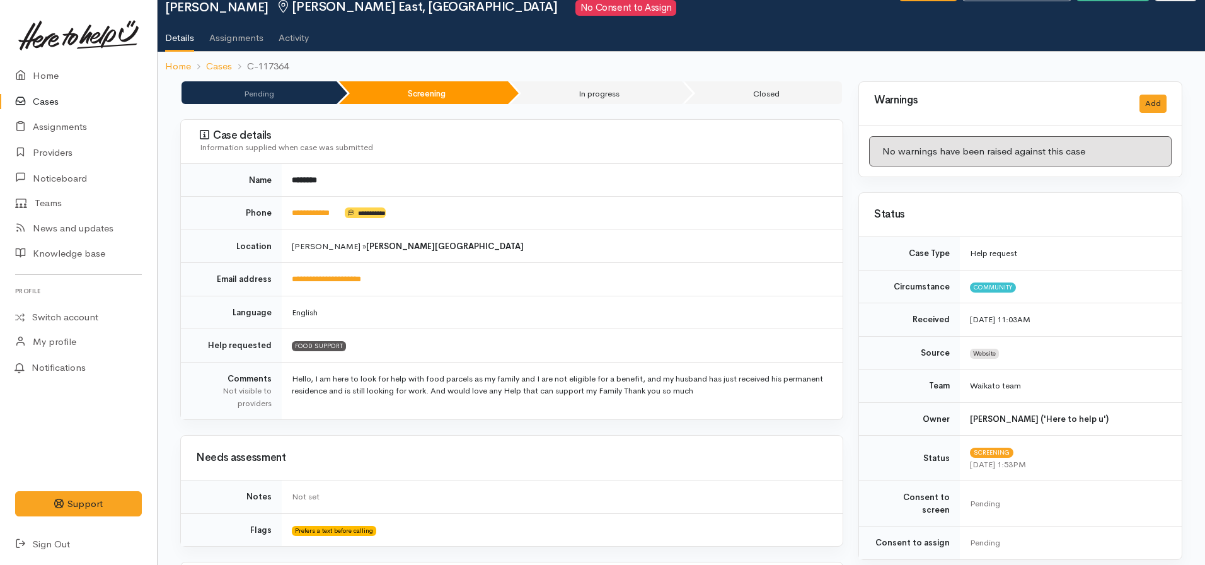
scroll to position [0, 0]
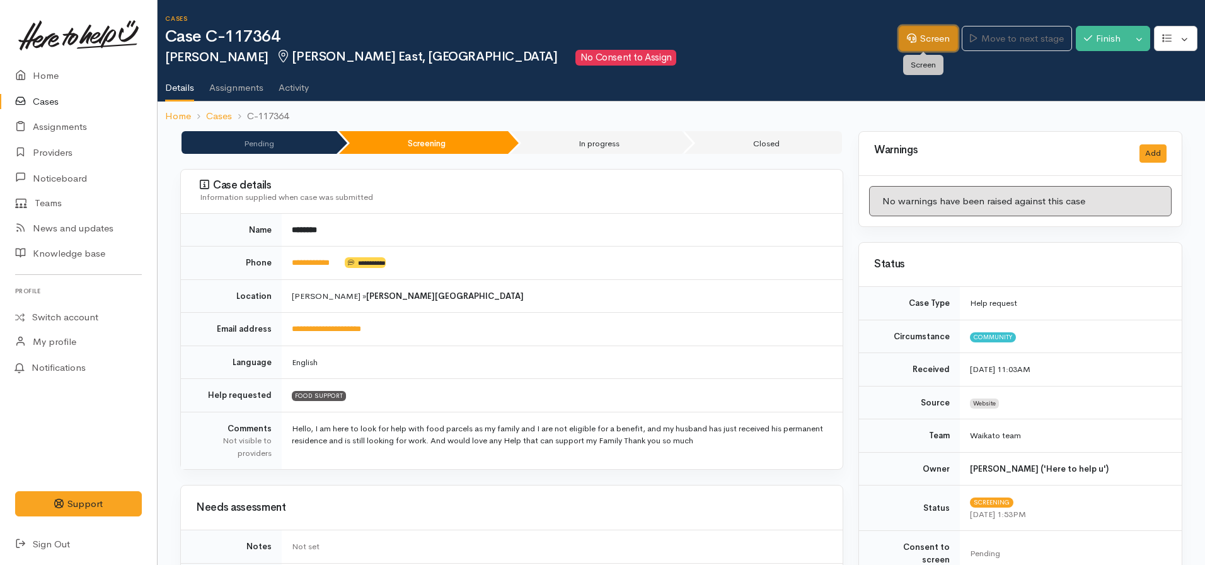
click at [914, 46] on link "Screen" at bounding box center [928, 39] width 59 height 26
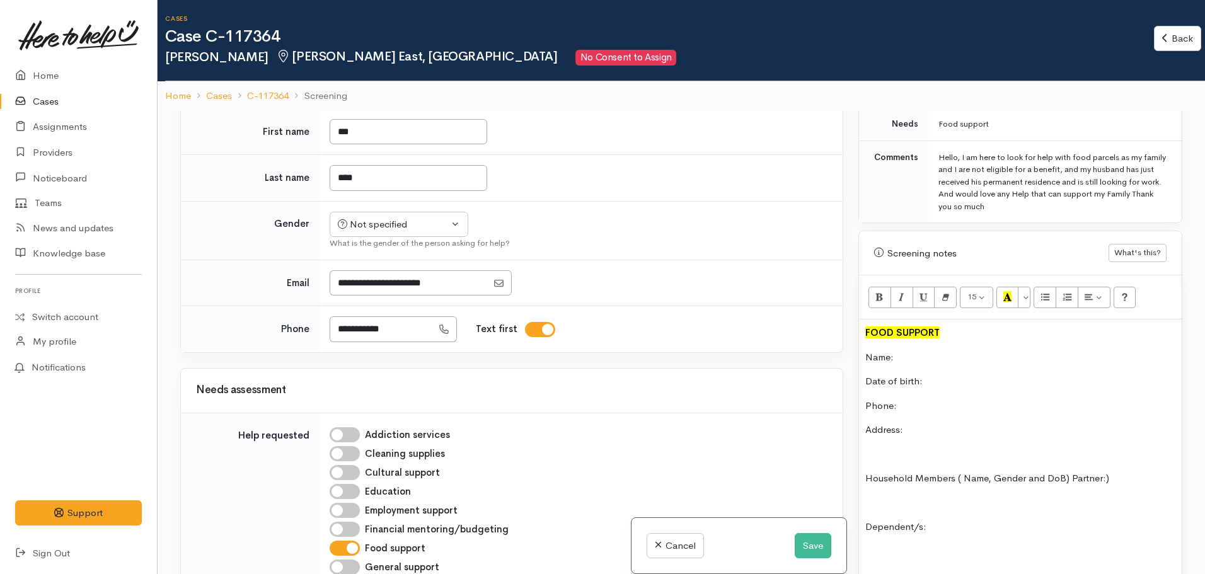
scroll to position [693, 0]
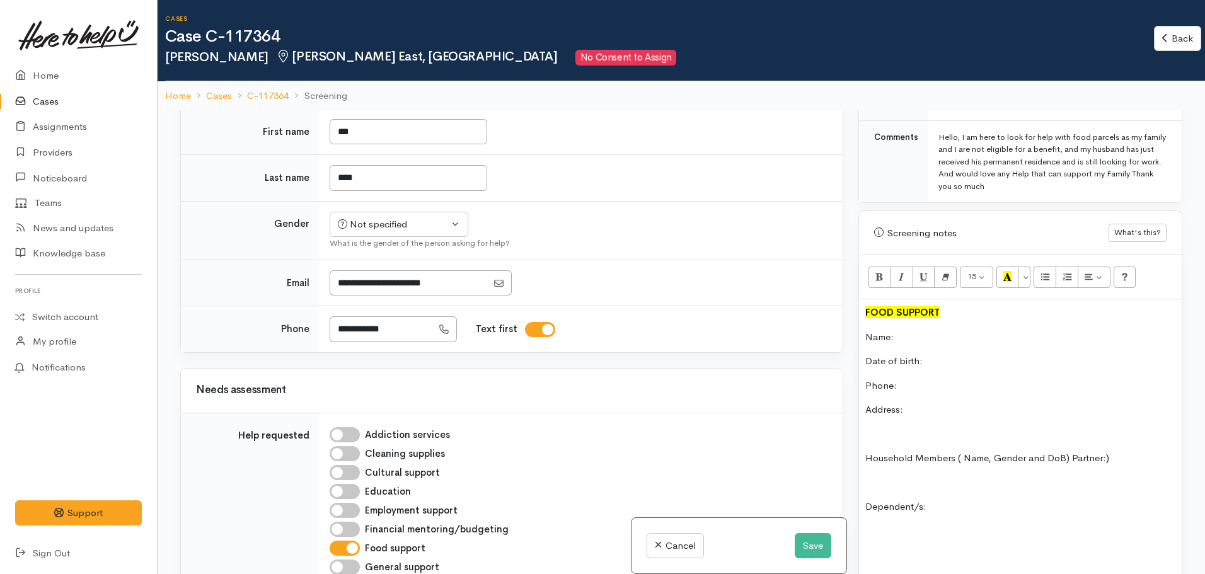
click at [923, 330] on p "Name:" at bounding box center [1020, 337] width 310 height 14
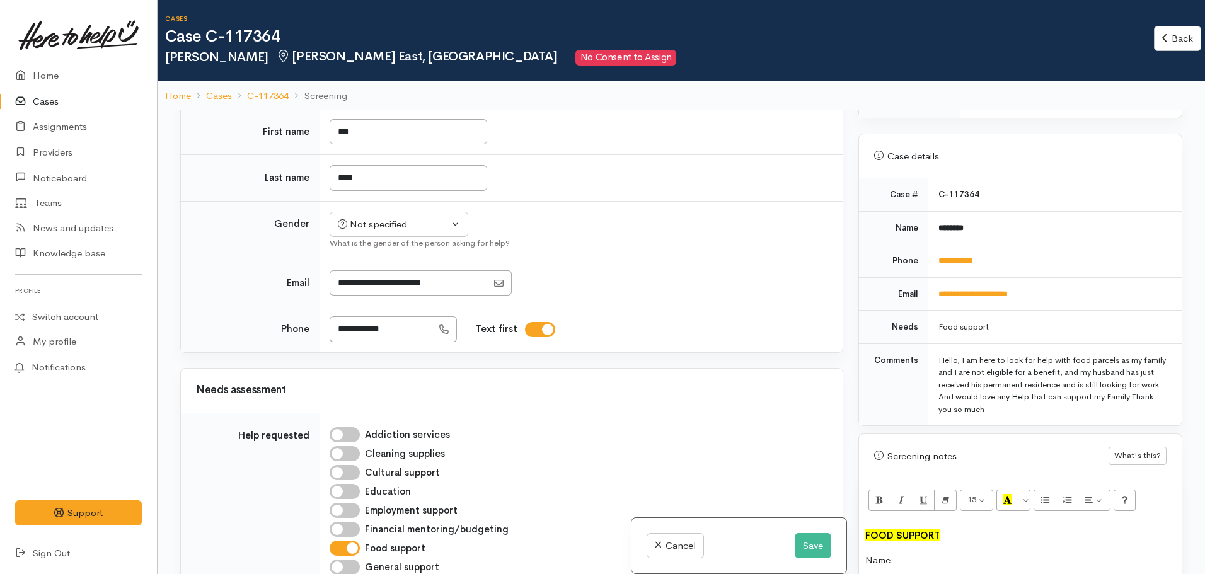
scroll to position [378, 0]
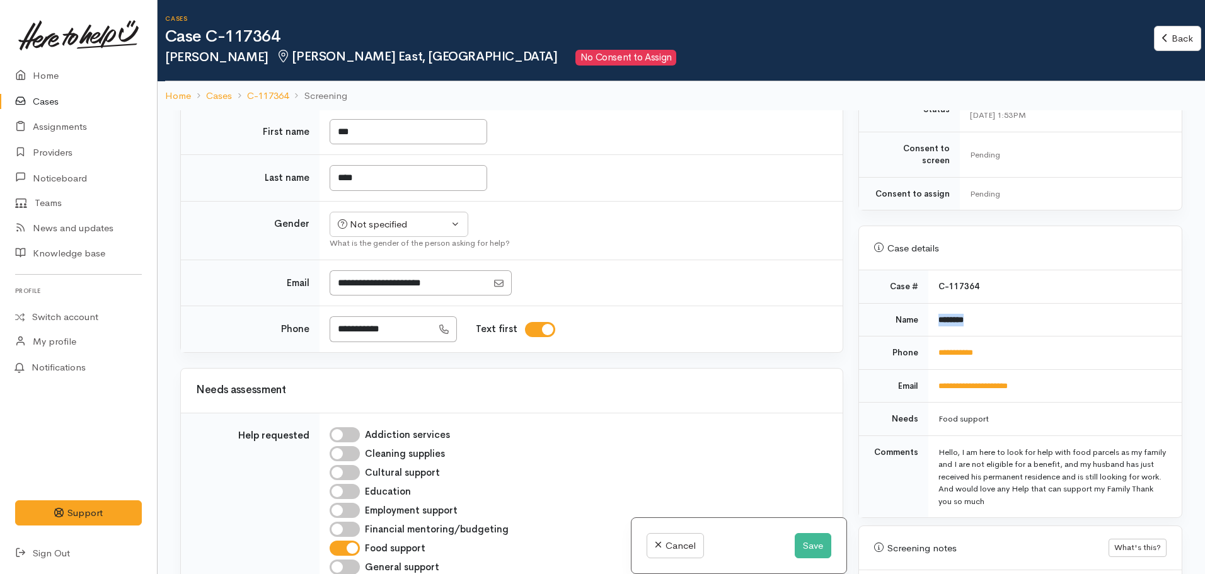
drag, startPoint x: 1004, startPoint y: 303, endPoint x: 937, endPoint y: 303, distance: 67.4
click at [934, 303] on td "********" at bounding box center [1054, 319] width 253 height 33
copy b "********"
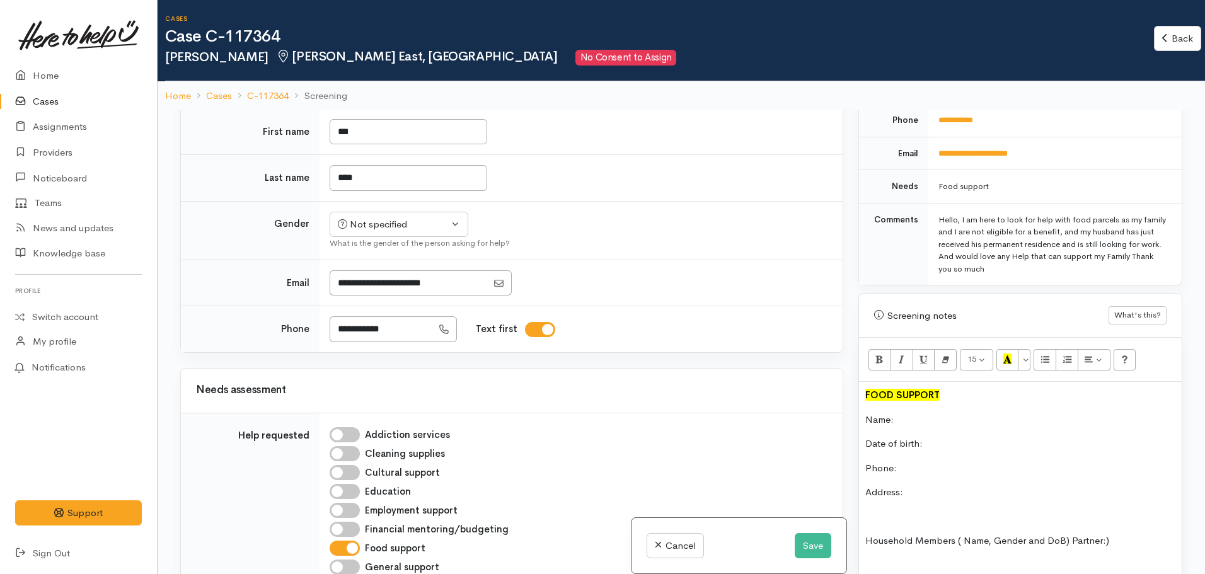
scroll to position [630, 0]
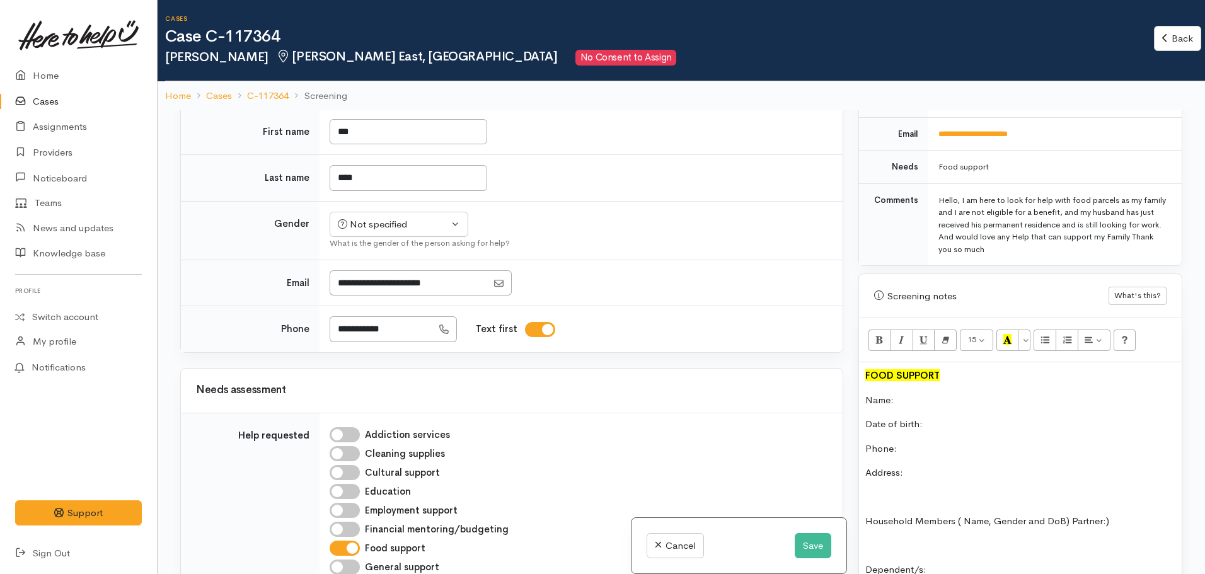
click at [928, 393] on p "Name:" at bounding box center [1020, 400] width 310 height 14
paste div
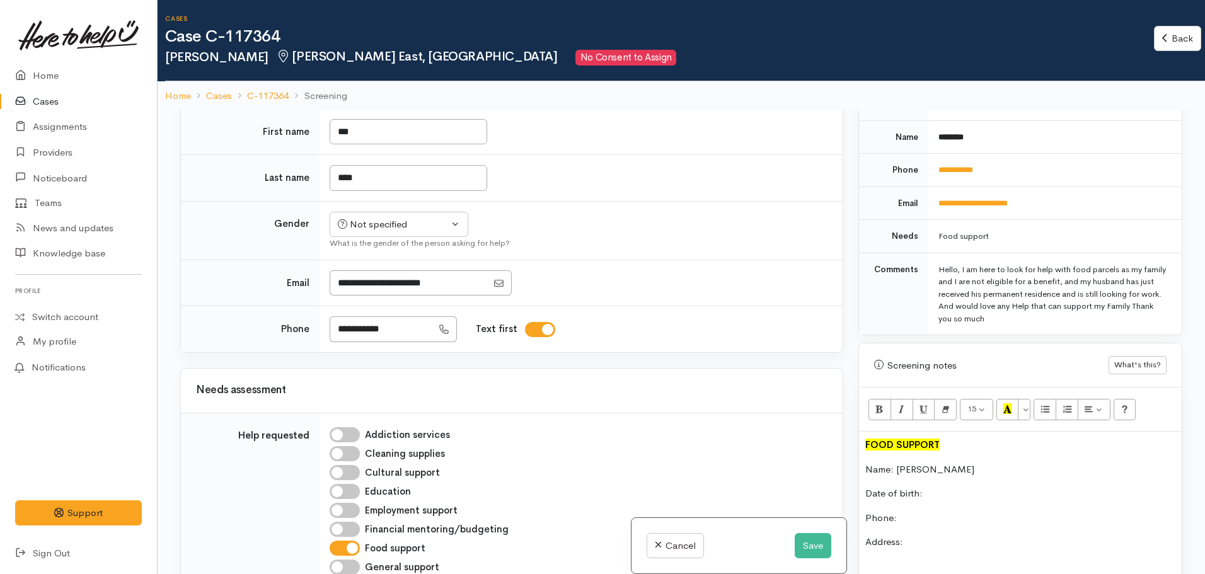
scroll to position [441, 0]
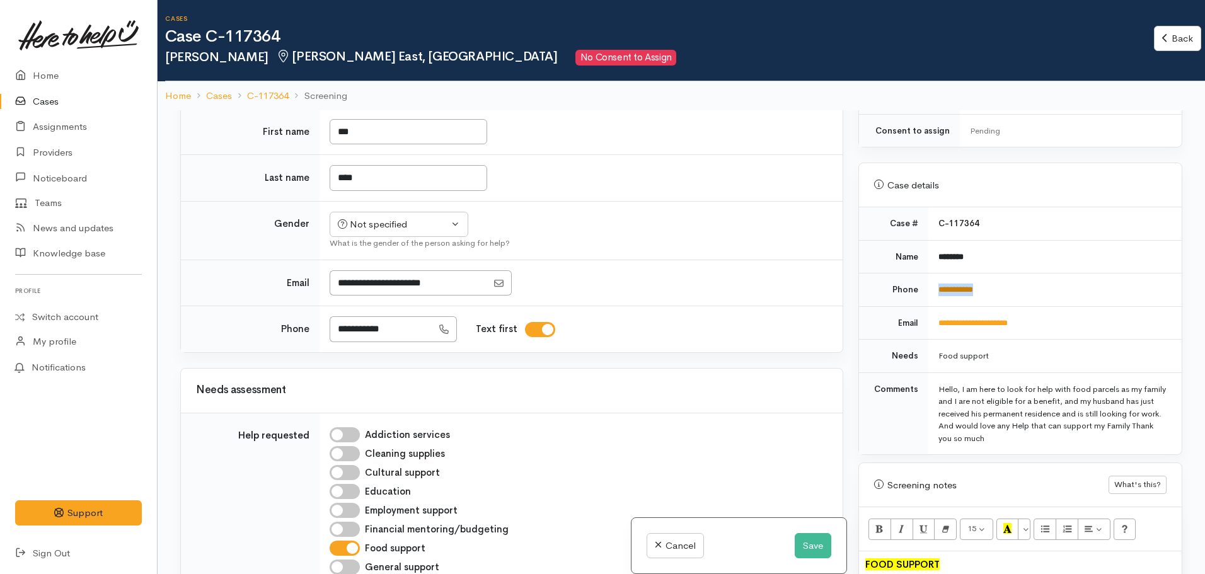
drag, startPoint x: 990, startPoint y: 267, endPoint x: 937, endPoint y: 272, distance: 53.9
click at [934, 274] on td "**********" at bounding box center [1054, 290] width 253 height 33
copy link "**********"
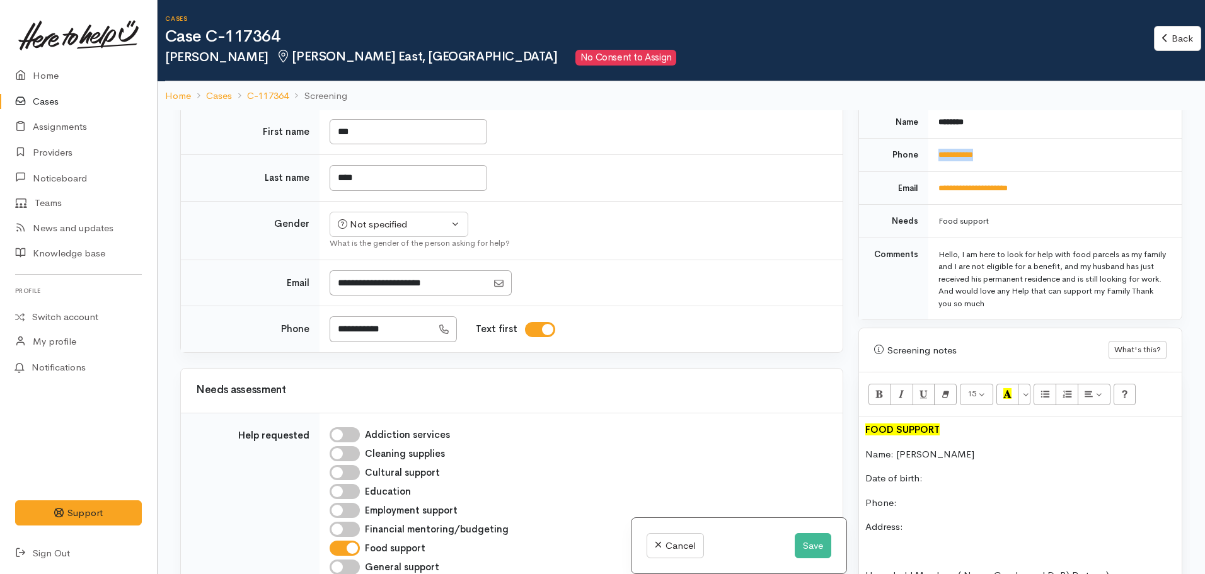
scroll to position [693, 0]
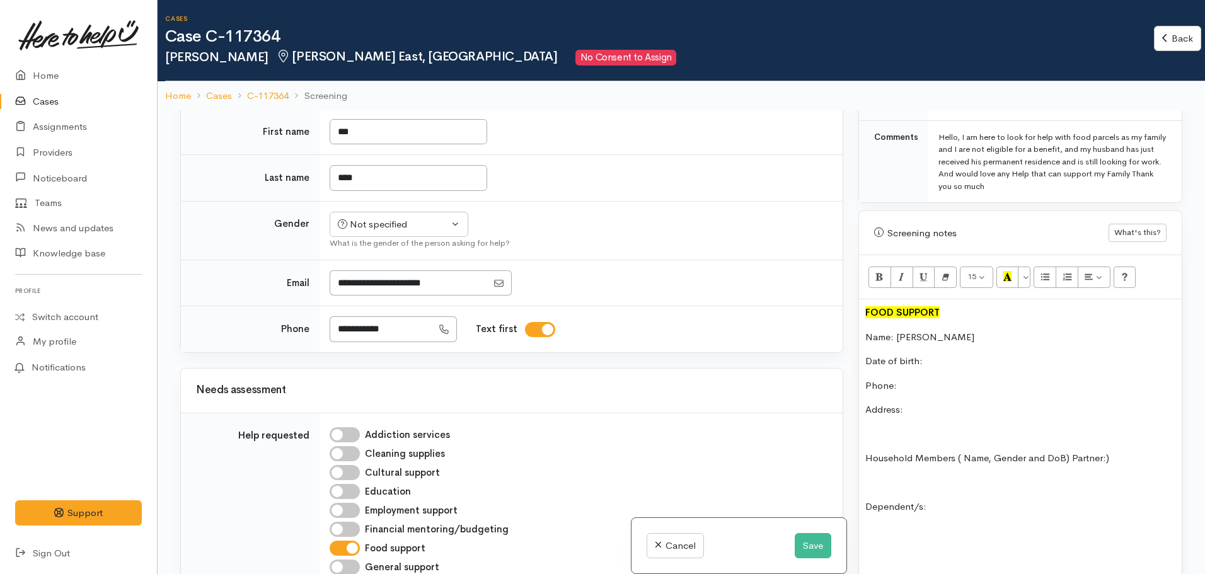
click at [917, 379] on p "Phone:" at bounding box center [1020, 386] width 310 height 14
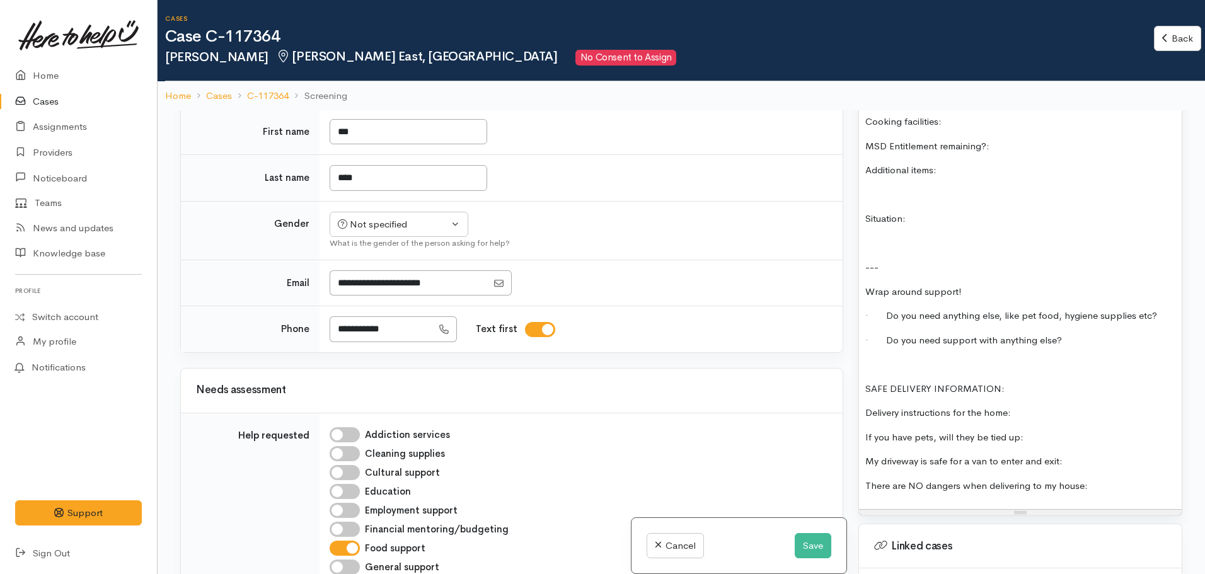
scroll to position [1198, 0]
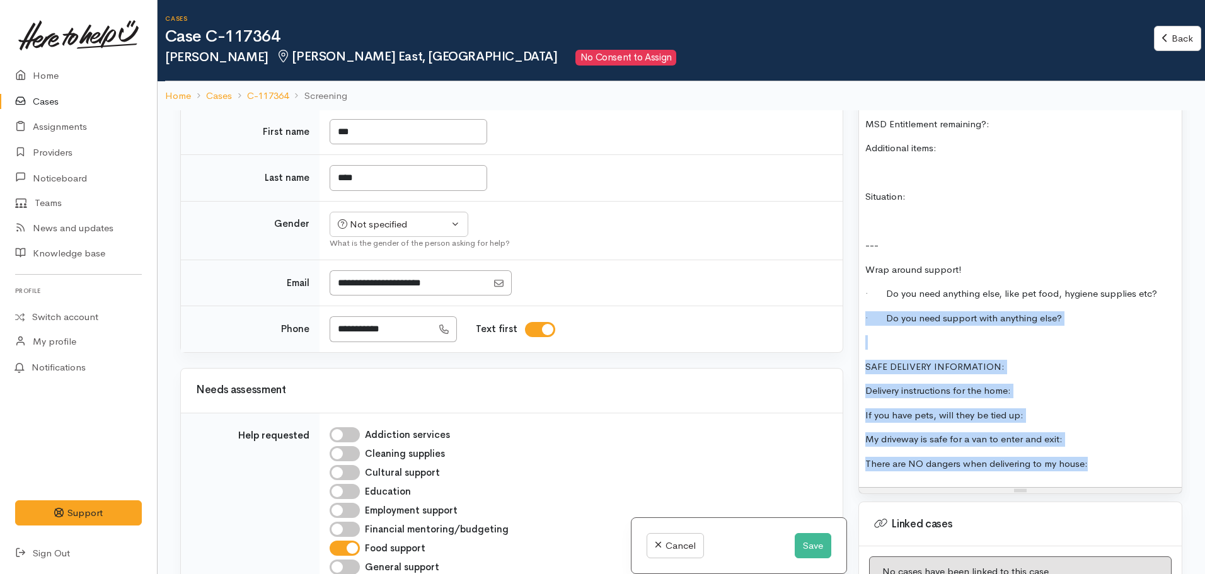
drag, startPoint x: 1096, startPoint y: 448, endPoint x: 847, endPoint y: 311, distance: 284.6
click at [847, 311] on div "Related cases There are other cases potentially from the same person, address o…" at bounding box center [681, 397] width 1017 height 574
click at [922, 362] on div "FOOD SUPPORT Name: Ala Latu Date of birth: Phone: 02108843789 Address: Househol…" at bounding box center [1020, 141] width 323 height 692
drag, startPoint x: 1096, startPoint y: 454, endPoint x: 850, endPoint y: 327, distance: 277.4
click at [850, 327] on div "Related cases There are other cases potentially from the same person, address o…" at bounding box center [681, 397] width 1017 height 574
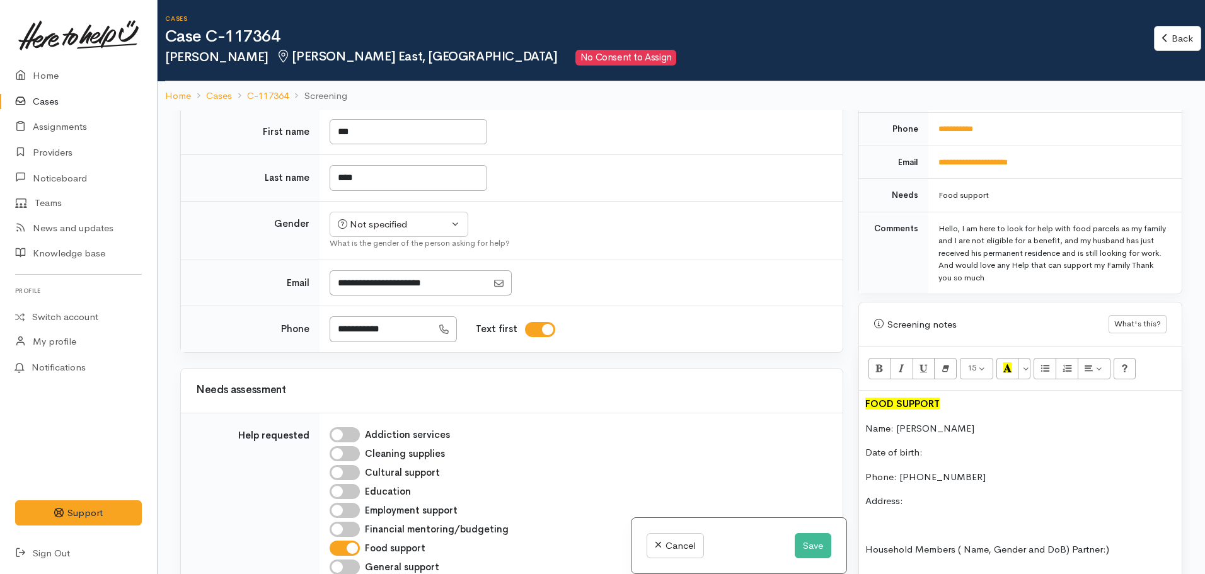
scroll to position [441, 0]
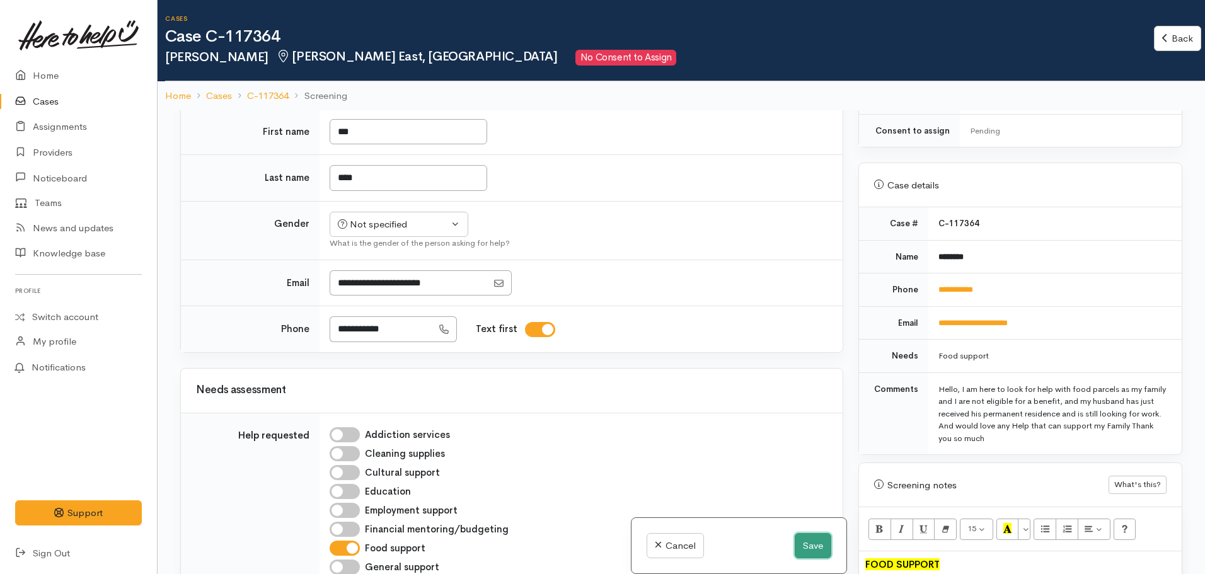
click at [806, 540] on button "Save" at bounding box center [813, 546] width 37 height 26
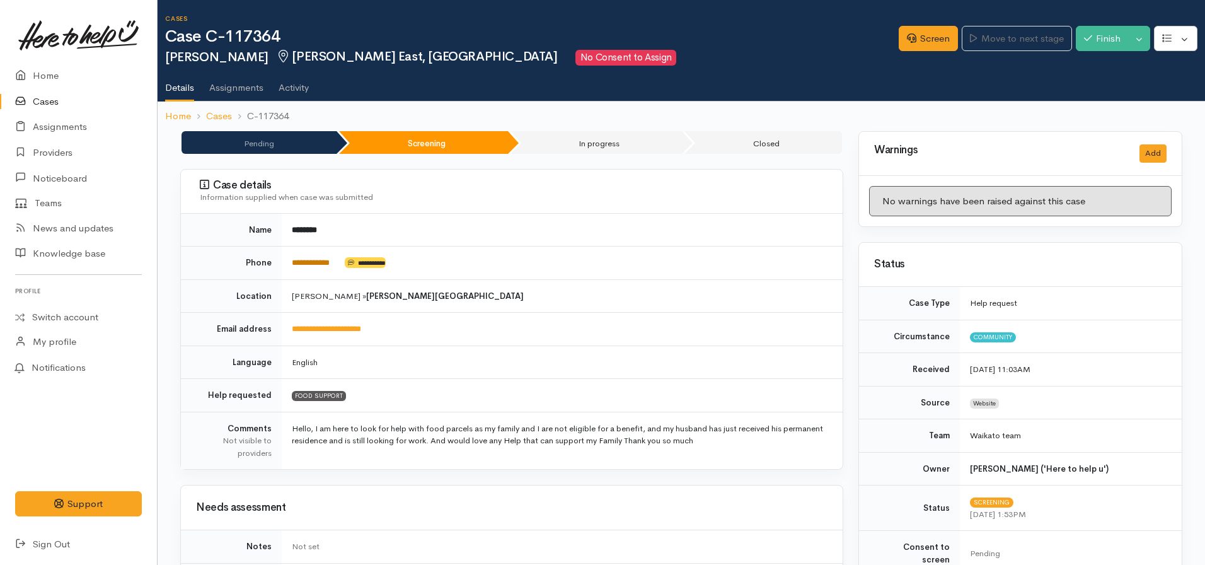
click at [318, 260] on link "**********" at bounding box center [311, 262] width 38 height 8
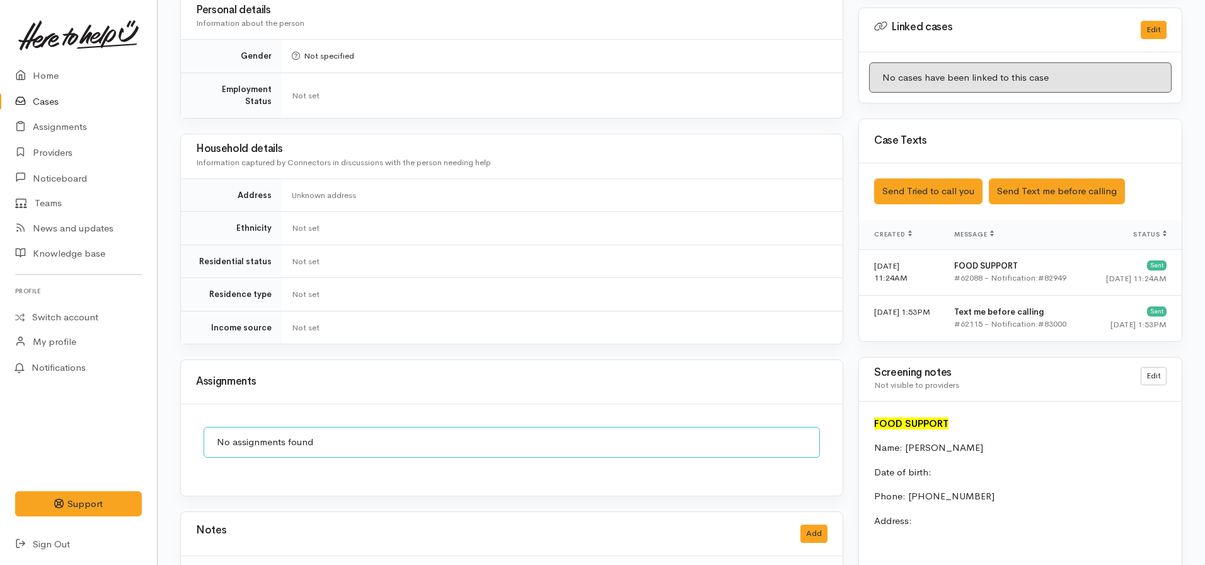
scroll to position [819, 0]
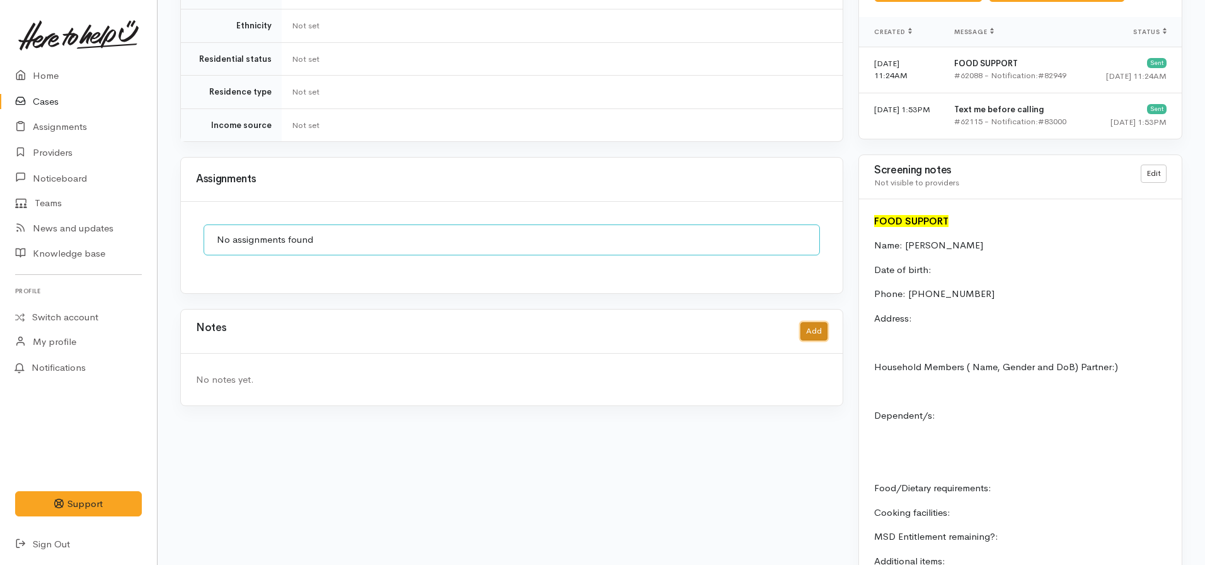
click at [824, 322] on button "Add" at bounding box center [814, 331] width 27 height 18
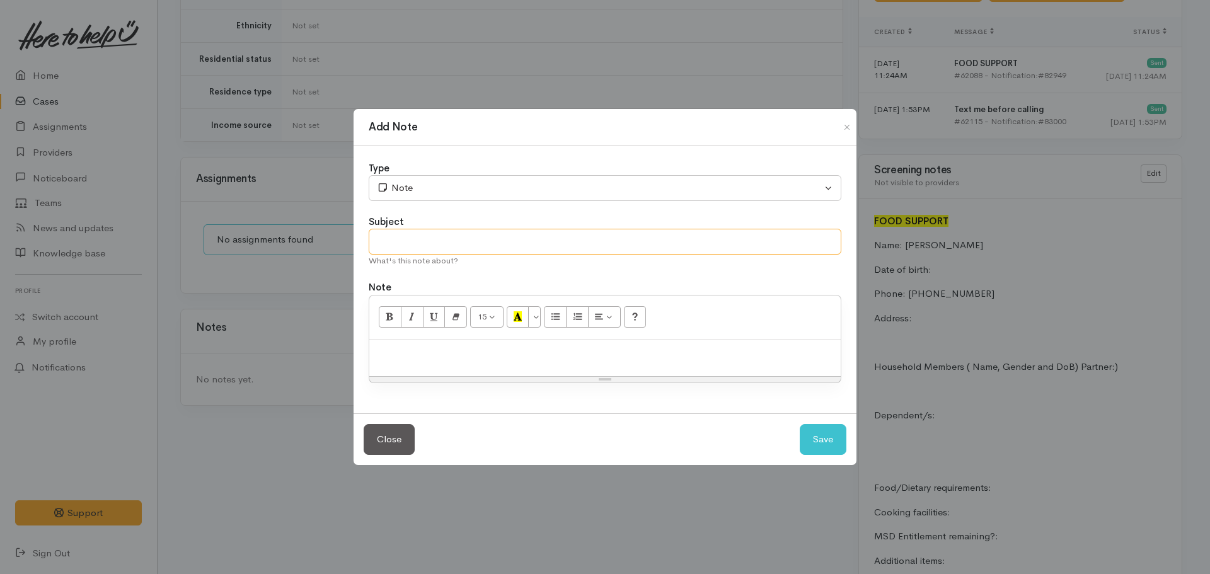
click at [439, 240] on input "text" at bounding box center [605, 242] width 473 height 26
type input "Inactive/invalid number"
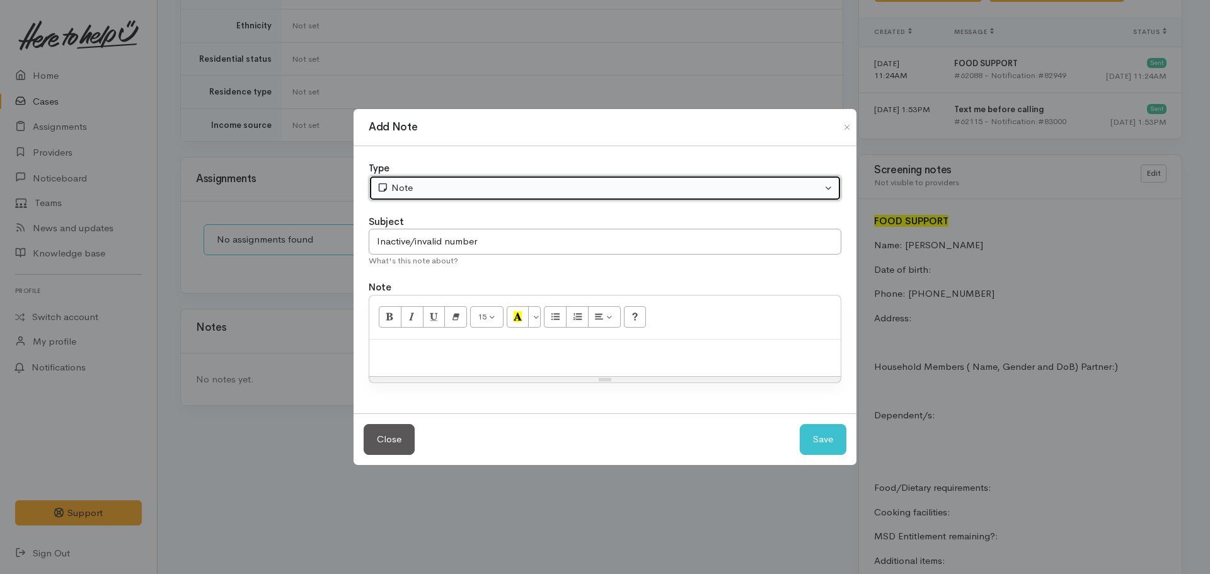
click at [434, 195] on div "Note" at bounding box center [599, 188] width 445 height 14
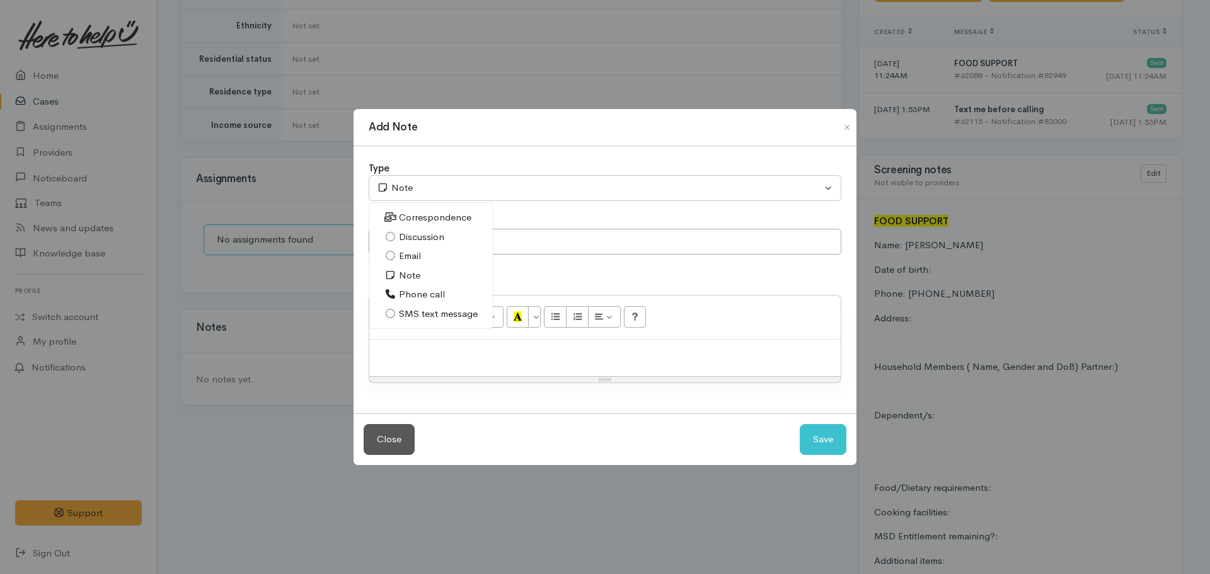
click at [417, 298] on span "Phone call" at bounding box center [422, 294] width 46 height 14
select select "3"
click at [412, 352] on p at bounding box center [605, 353] width 459 height 14
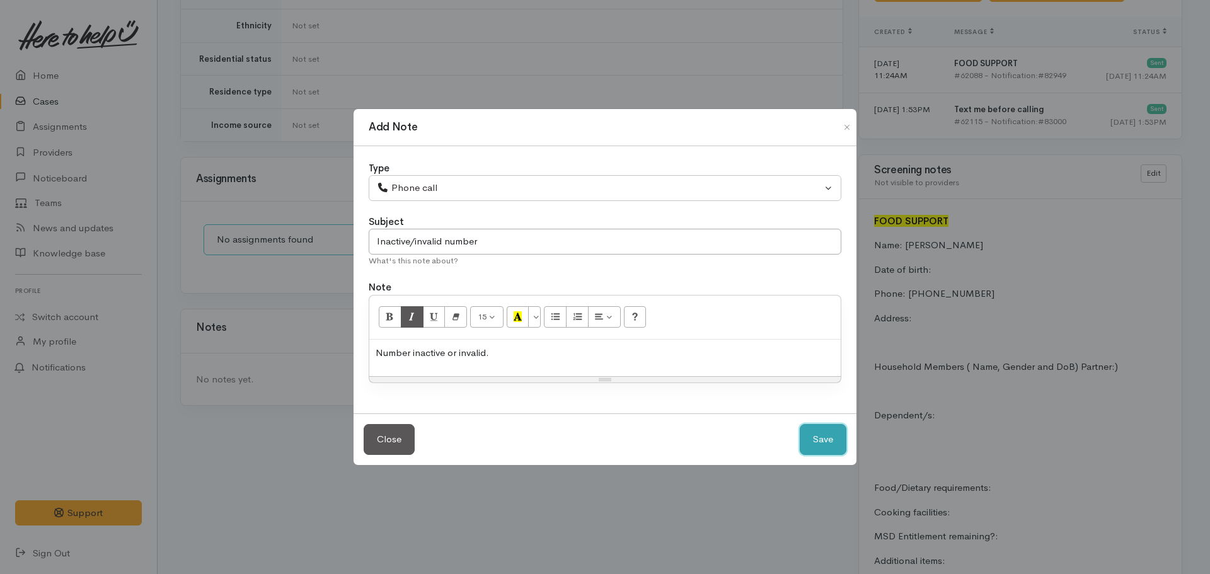
click at [800, 424] on button "Save" at bounding box center [823, 439] width 47 height 31
select select "1"
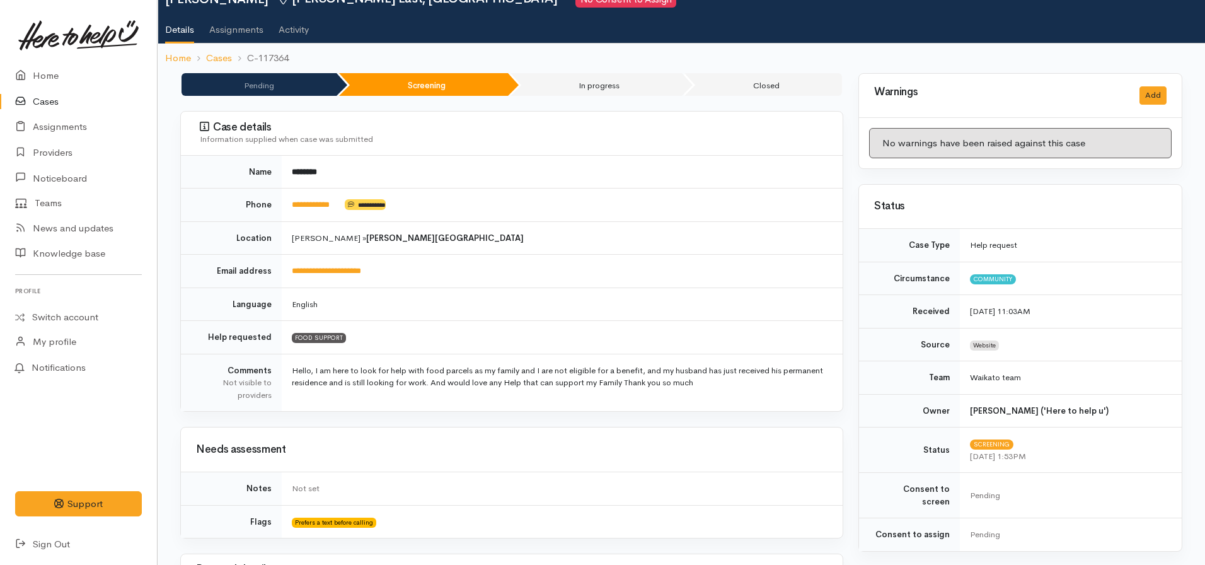
scroll to position [0, 0]
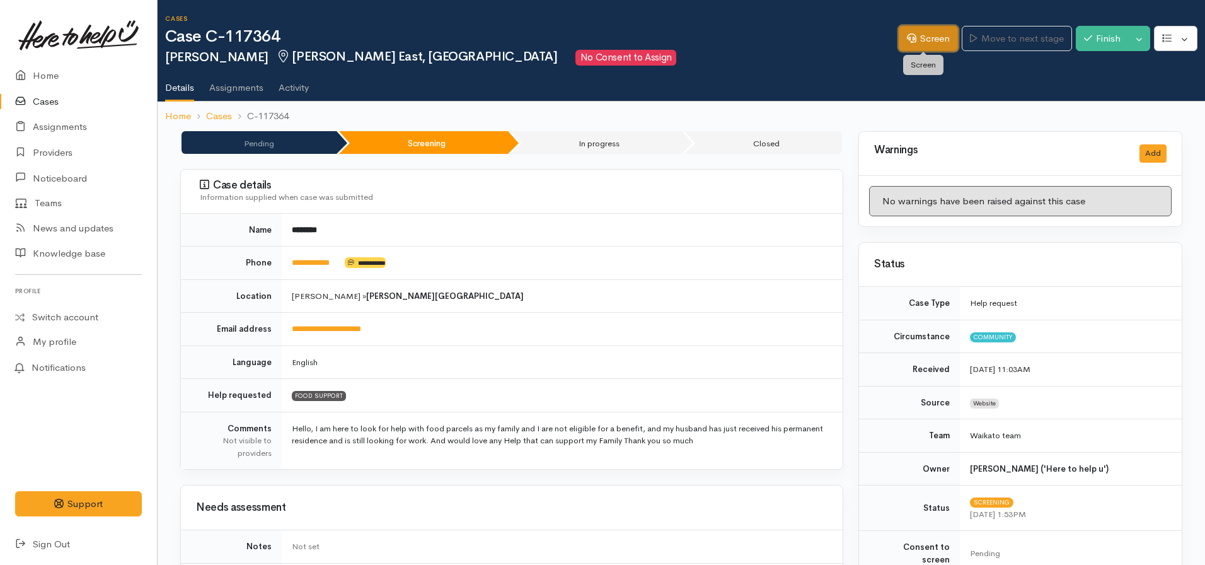
click at [915, 45] on link "Screen" at bounding box center [928, 39] width 59 height 26
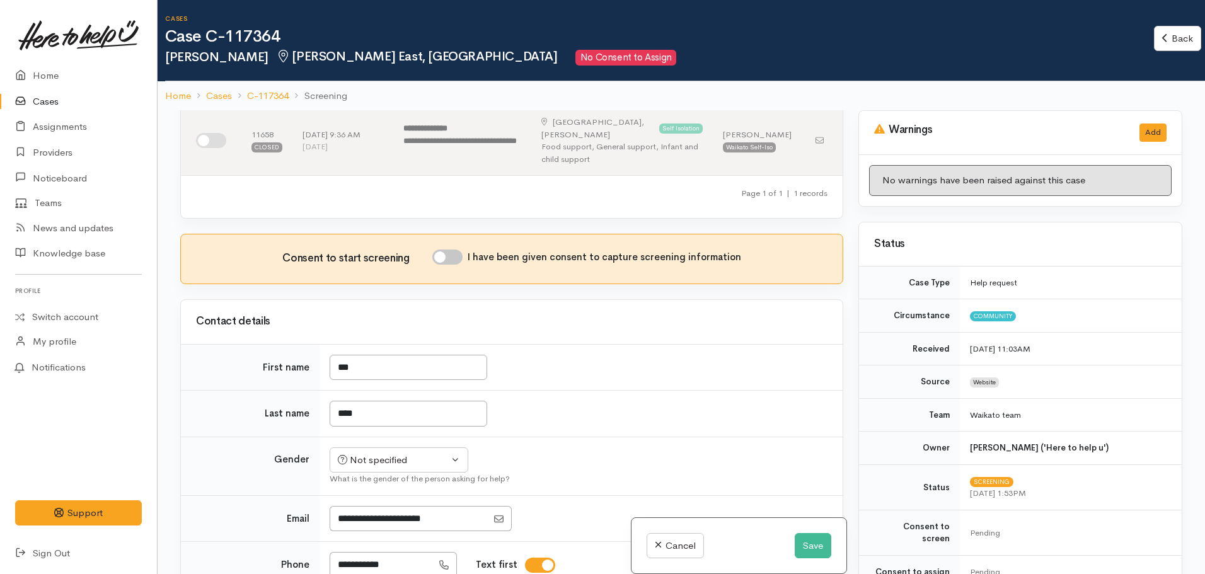
scroll to position [252, 0]
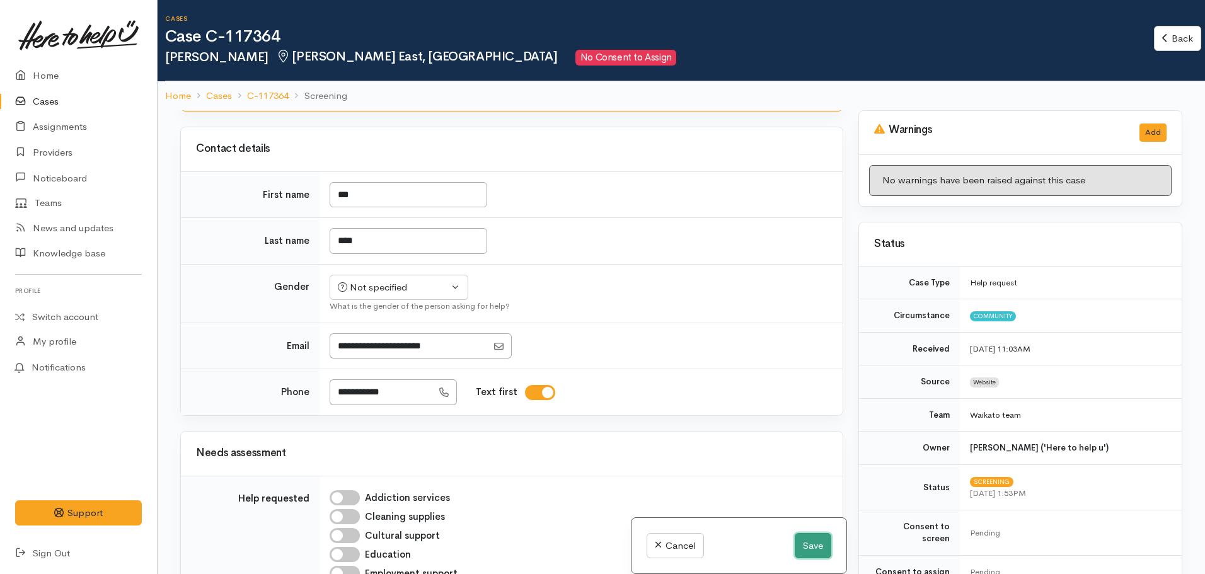
click at [806, 543] on button "Save" at bounding box center [813, 546] width 37 height 26
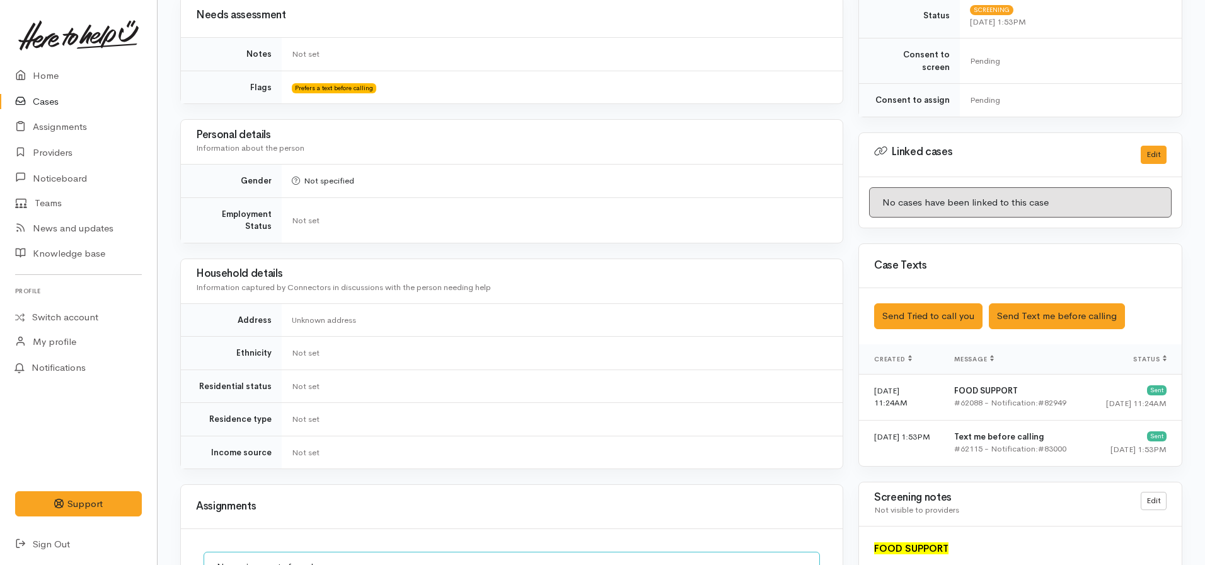
scroll to position [693, 0]
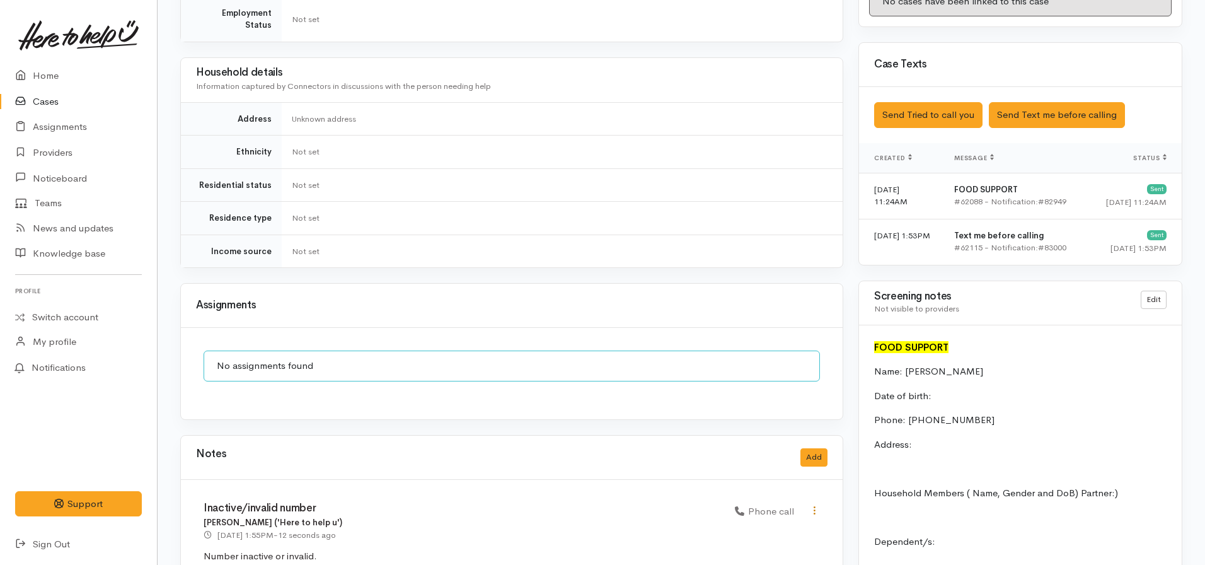
click at [818, 505] on icon at bounding box center [814, 510] width 11 height 11
click at [749, 525] on link "Edit" at bounding box center [770, 535] width 100 height 20
select select "3"
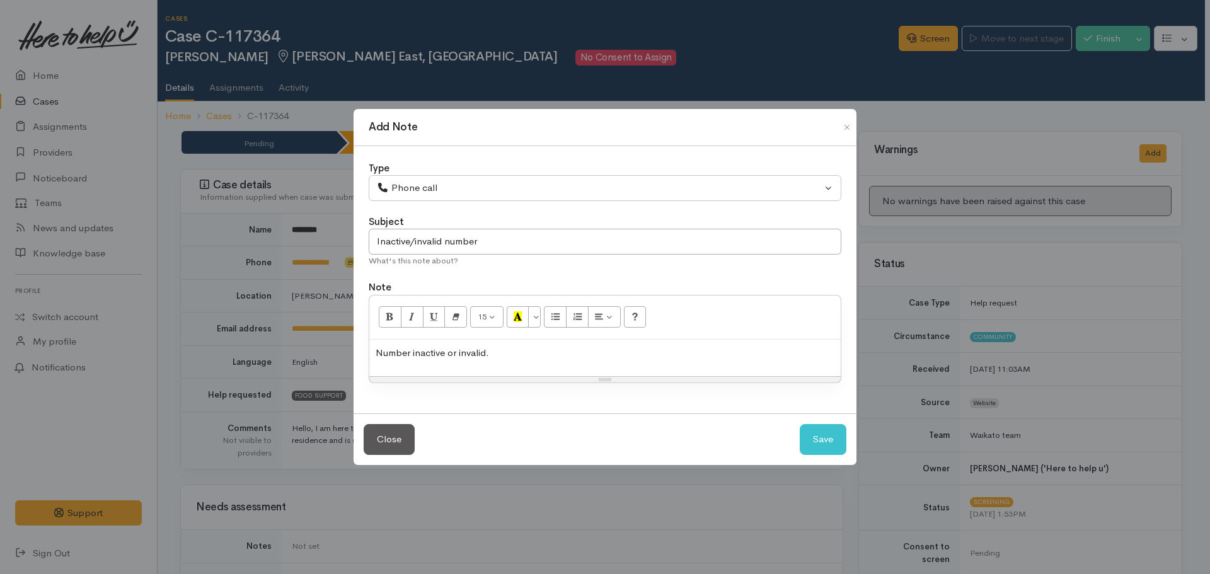
click at [549, 349] on p "Number inactive or invalid." at bounding box center [605, 353] width 459 height 14
click at [506, 239] on input "Inactive/invalid number" at bounding box center [605, 242] width 473 height 26
type input "Inactive/invalid number - CASE PAUSED"
click at [800, 424] on button "Save" at bounding box center [823, 439] width 47 height 31
select select "1"
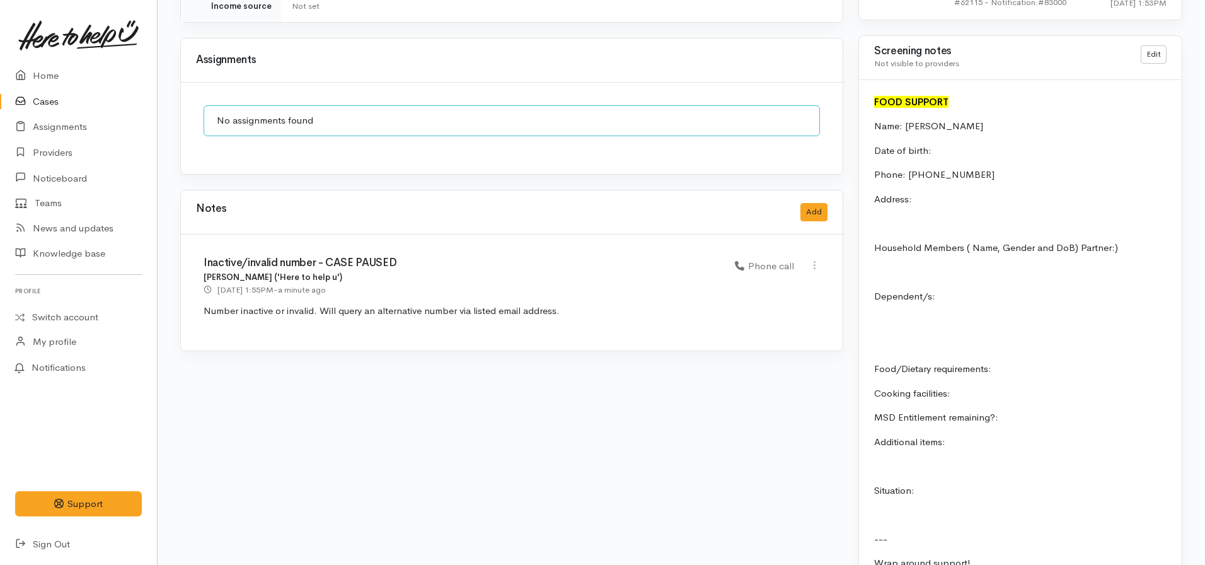
scroll to position [946, 0]
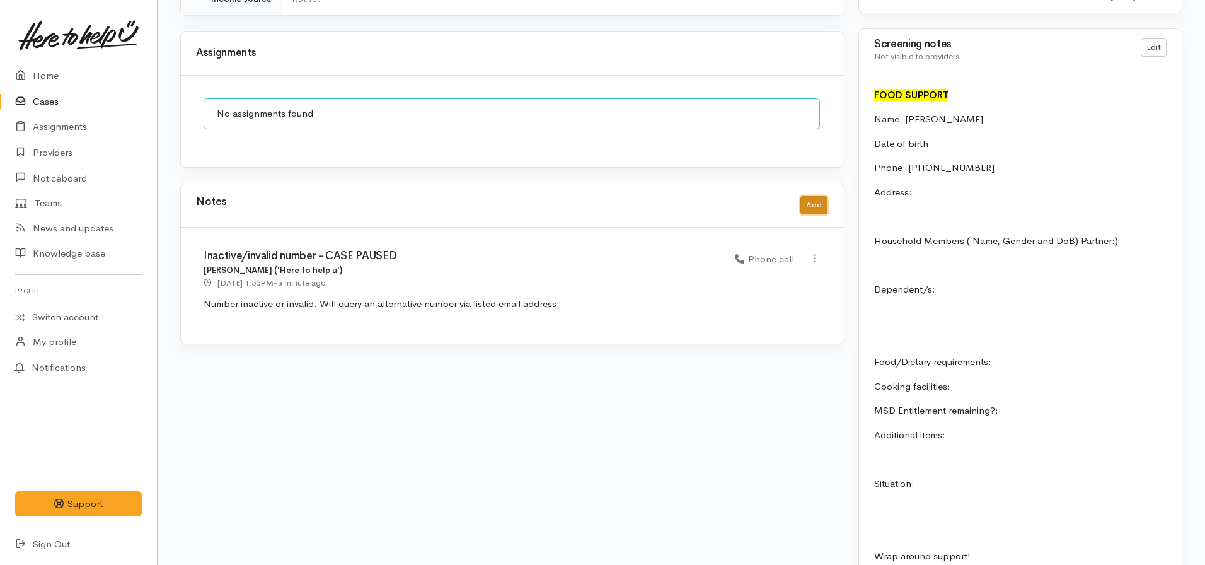
click at [819, 196] on button "Add" at bounding box center [814, 205] width 27 height 18
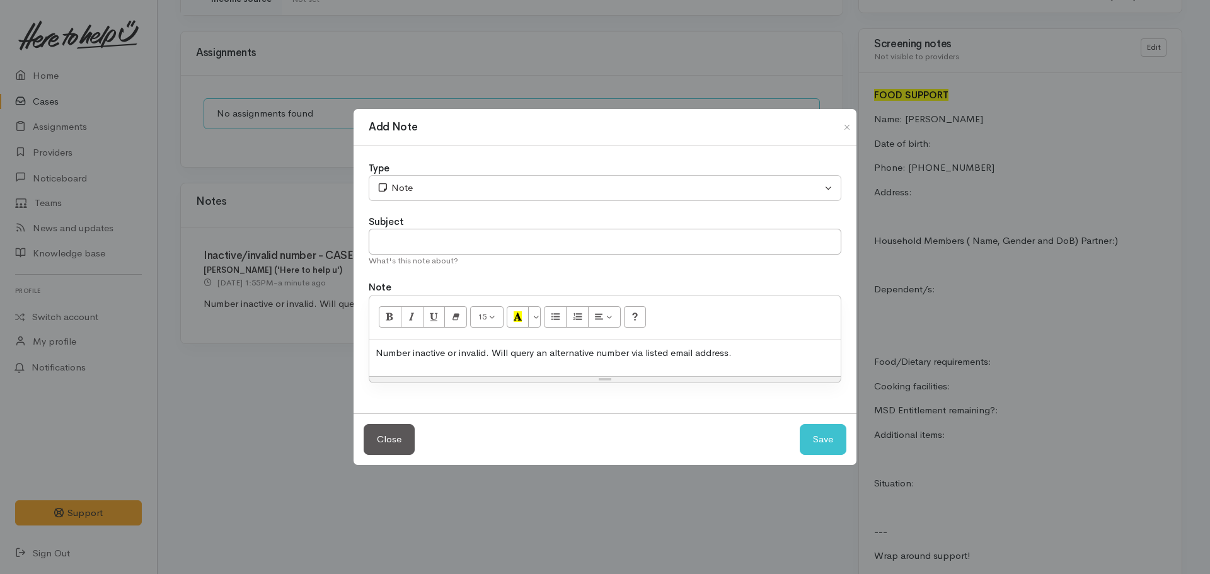
click at [672, 366] on div "Number inactive or invalid. Will query an alternative number via listed email a…" at bounding box center [604, 358] width 471 height 37
drag, startPoint x: 843, startPoint y: 129, endPoint x: 856, endPoint y: 130, distance: 12.7
click at [843, 129] on button "Close" at bounding box center [847, 127] width 20 height 15
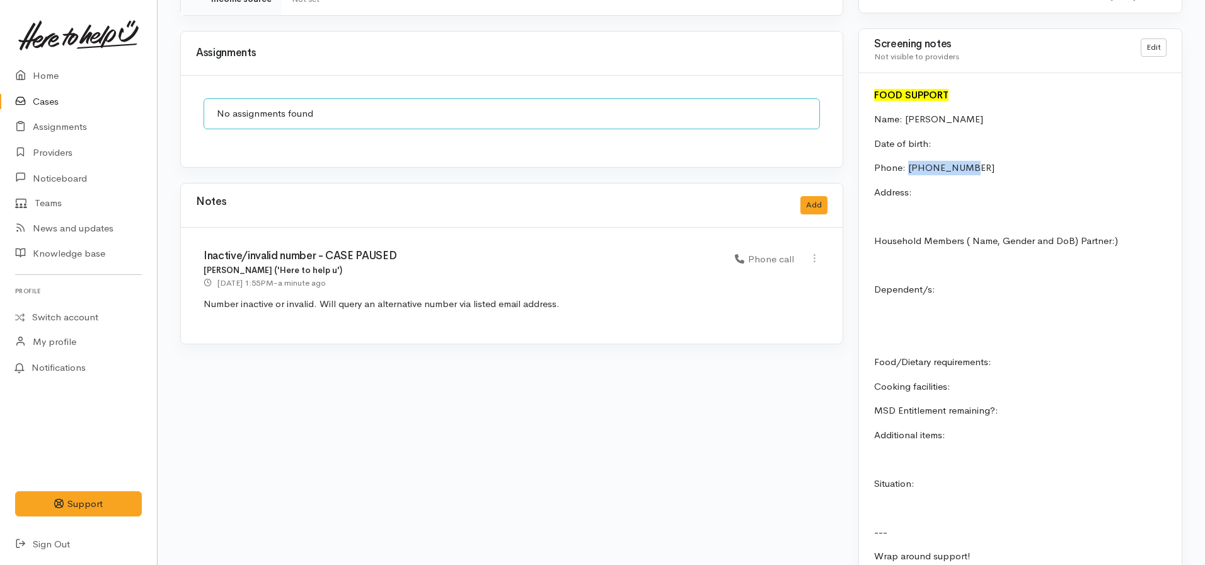
drag, startPoint x: 975, startPoint y: 153, endPoint x: 906, endPoint y: 151, distance: 68.7
click at [906, 161] on p "Phone: 02108843789" at bounding box center [1020, 168] width 292 height 14
copy p "02108843789"
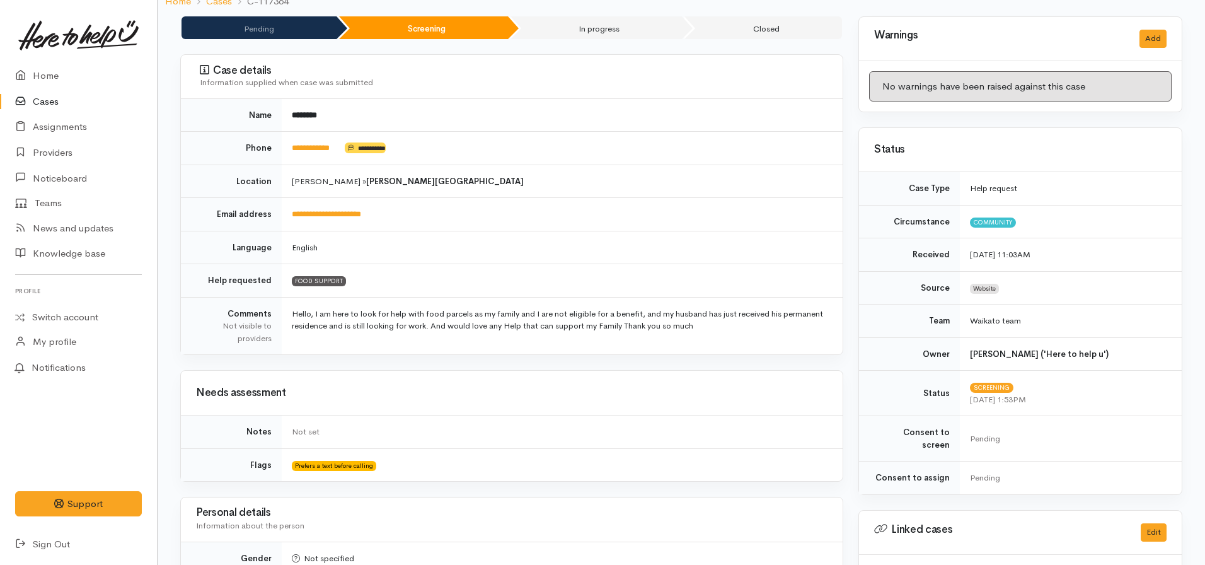
scroll to position [0, 0]
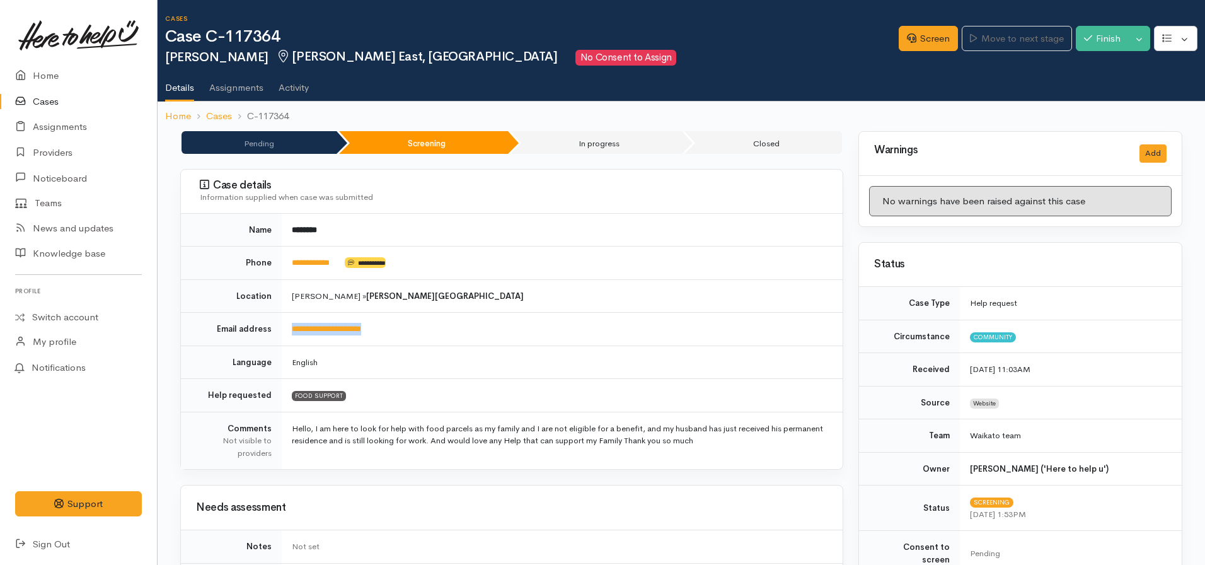
drag, startPoint x: 309, startPoint y: 329, endPoint x: 287, endPoint y: 329, distance: 22.1
click at [287, 330] on td "**********" at bounding box center [562, 329] width 561 height 33
copy link "**********"
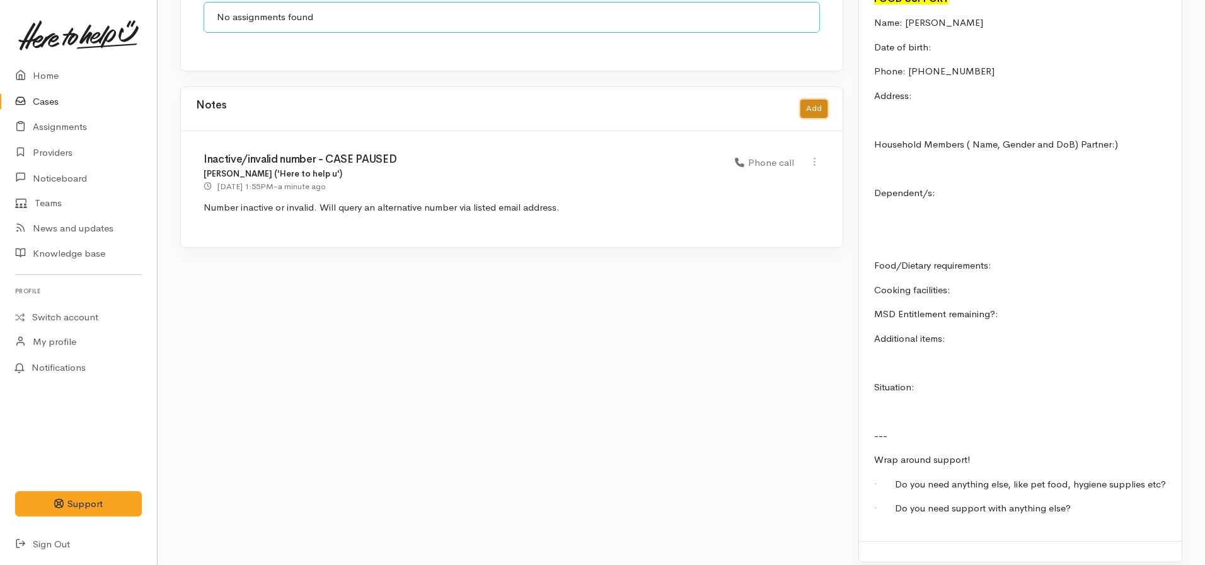
click at [818, 101] on button "Add" at bounding box center [814, 109] width 27 height 18
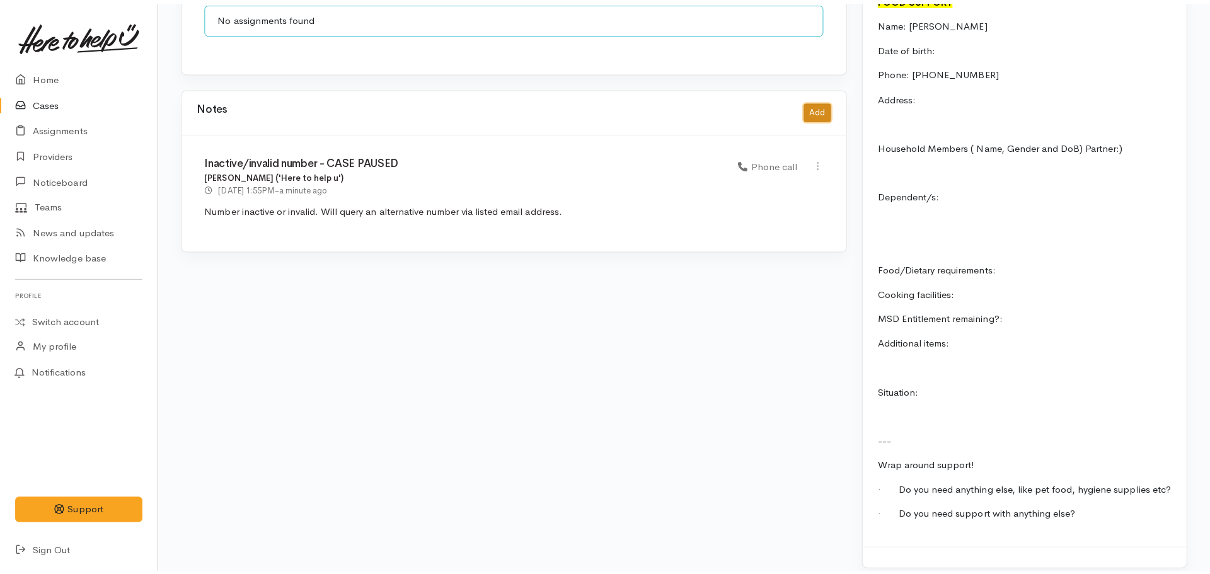
scroll to position [1033, 0]
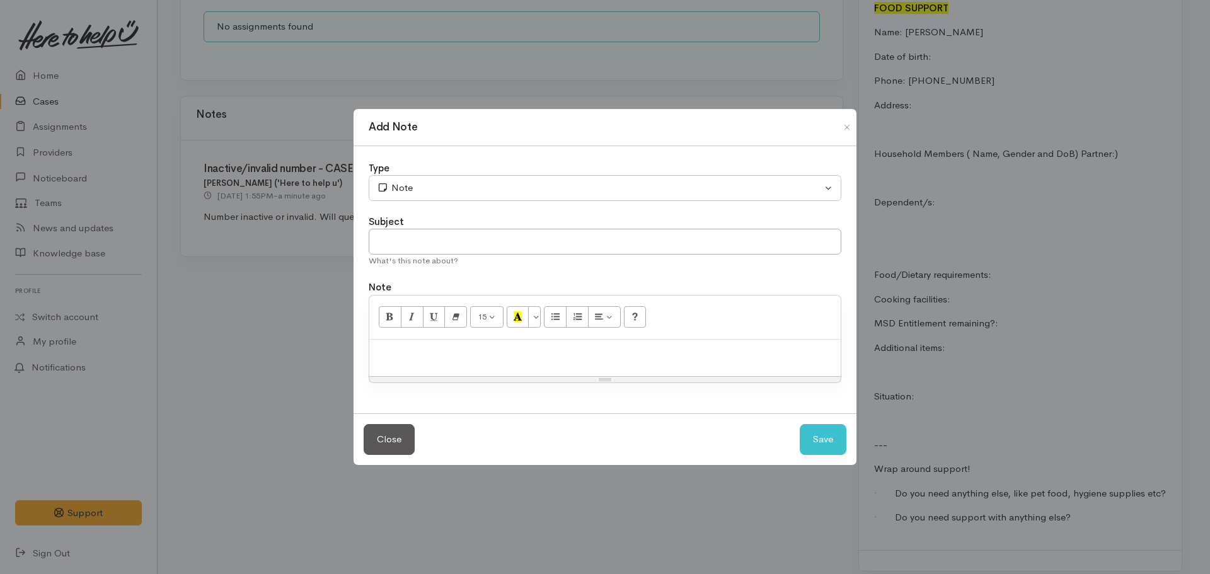
click at [495, 356] on p at bounding box center [605, 353] width 459 height 14
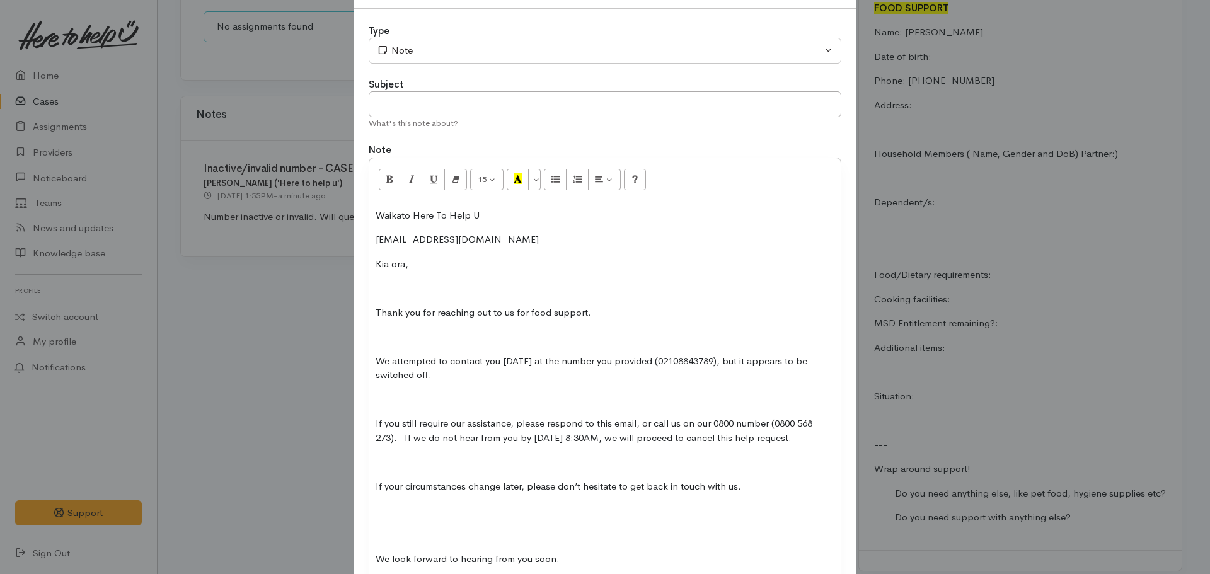
scroll to position [0, 0]
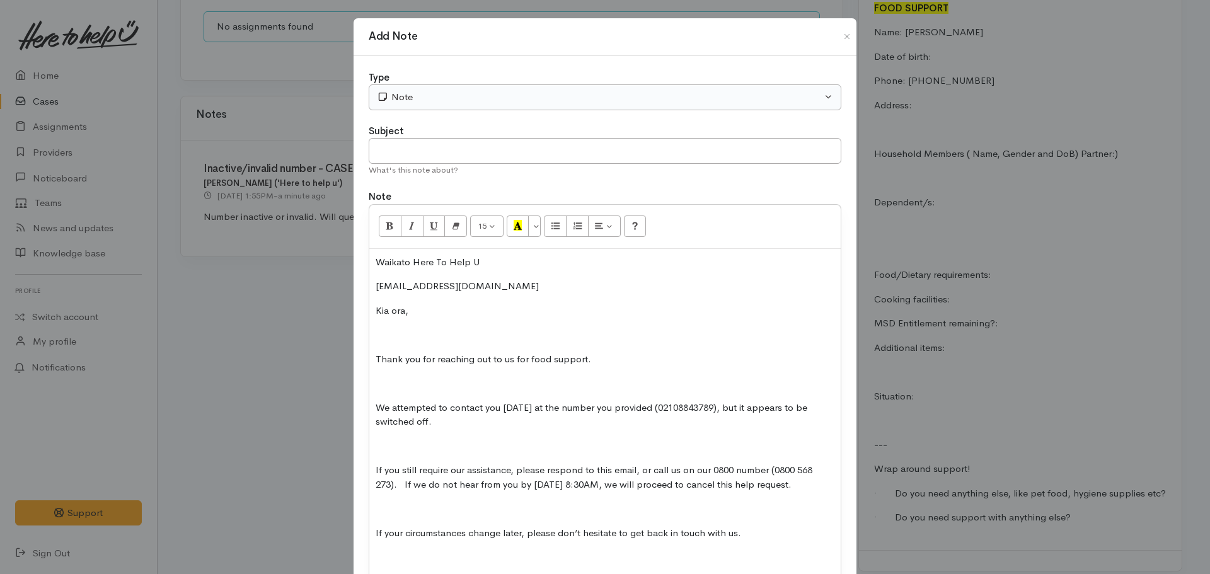
drag, startPoint x: 440, startPoint y: 111, endPoint x: 439, endPoint y: 101, distance: 10.1
click at [440, 110] on div "Type Correspondence Discussion Email Note Phone call SMS text message Note Subj…" at bounding box center [605, 397] width 503 height 685
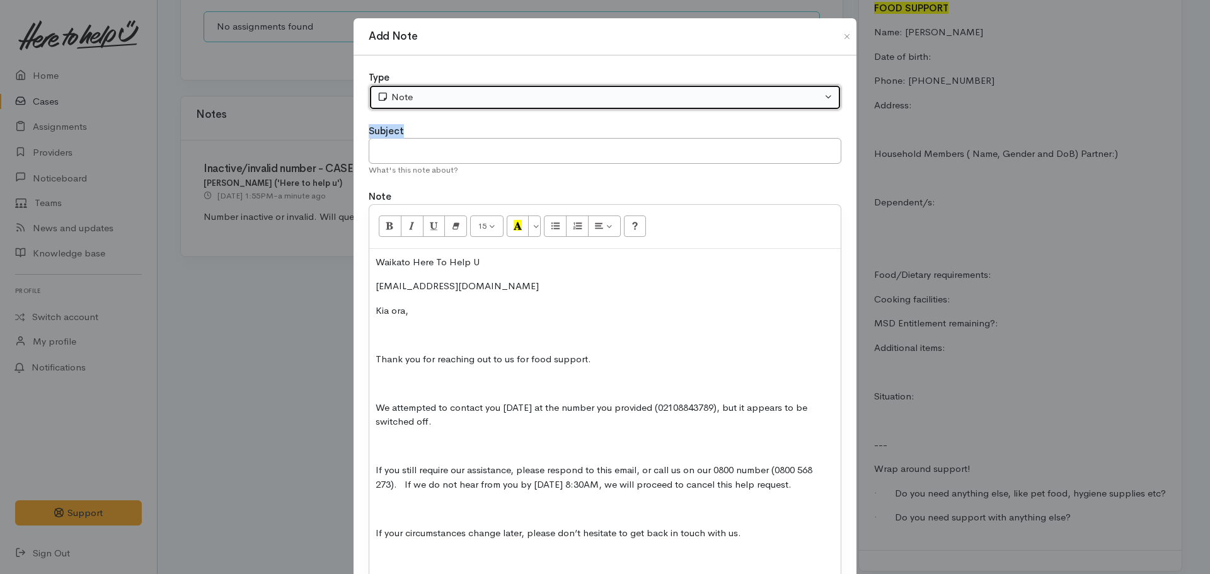
click at [437, 93] on div "Note" at bounding box center [599, 97] width 445 height 14
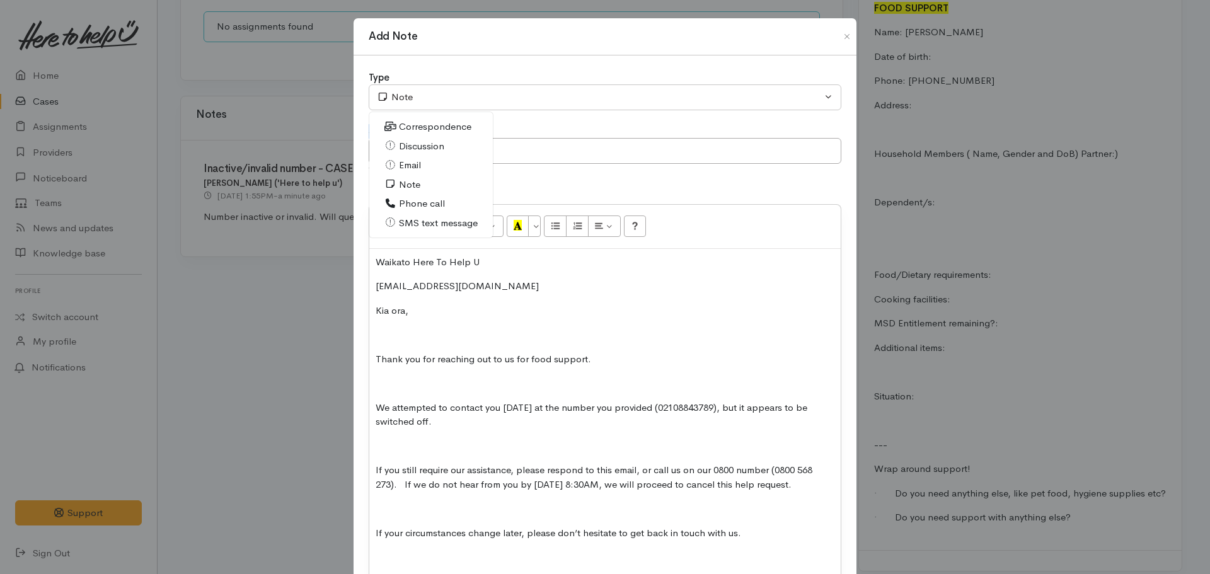
click at [415, 165] on span "Email" at bounding box center [410, 165] width 22 height 14
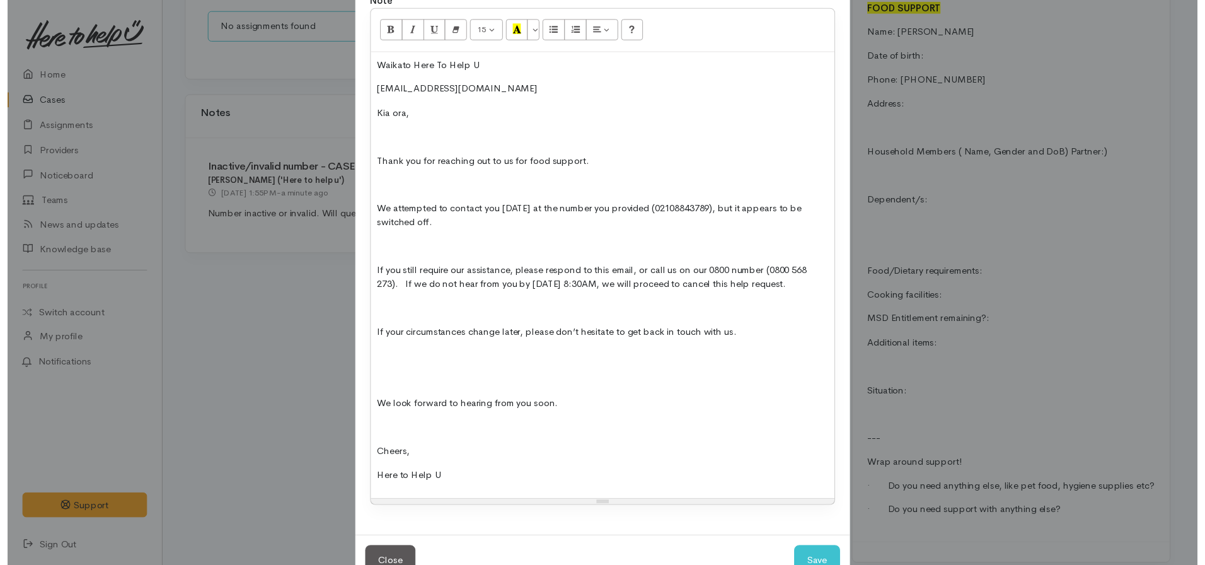
scroll to position [249, 0]
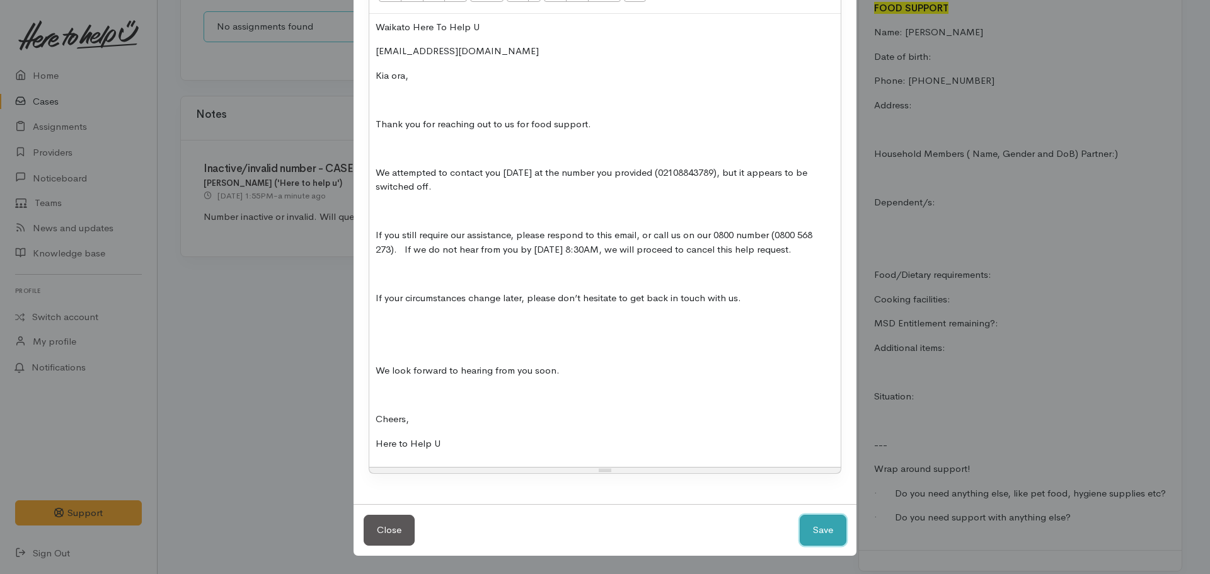
click at [833, 529] on button "Save" at bounding box center [823, 530] width 47 height 31
select select "1"
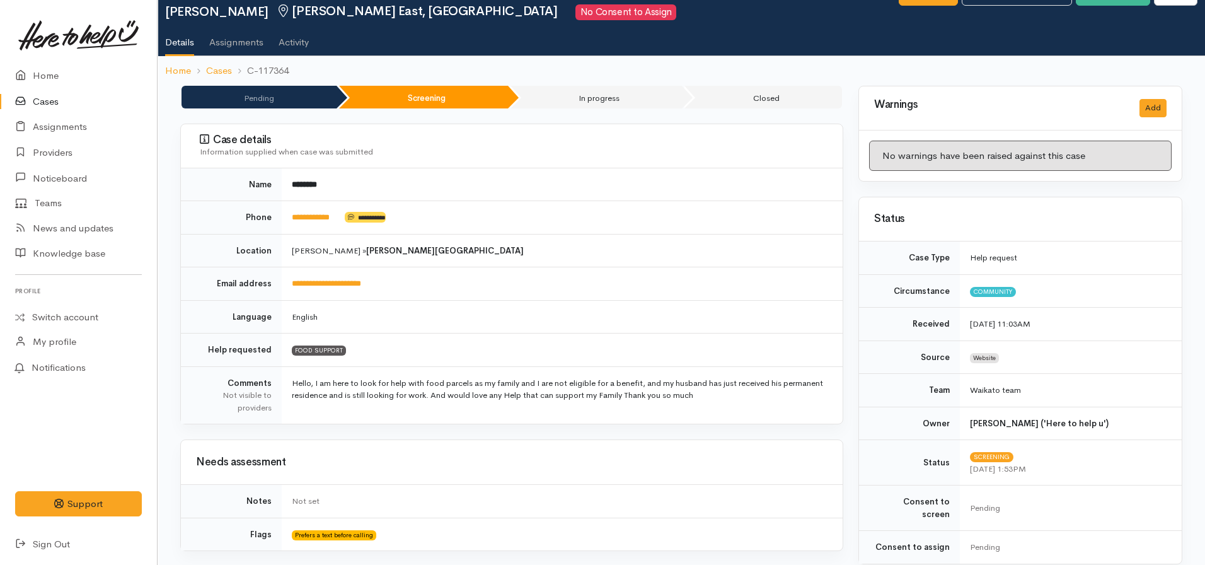
scroll to position [0, 0]
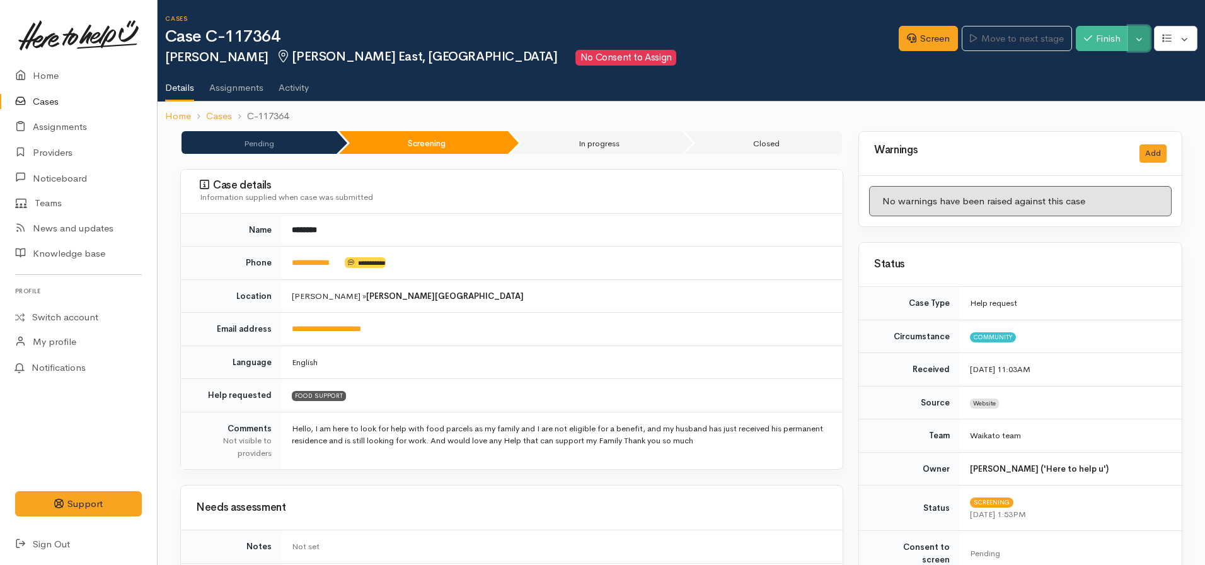
click at [1144, 40] on button "Toggle Dropdown" at bounding box center [1139, 39] width 22 height 26
click at [1075, 65] on link "Pause" at bounding box center [1100, 69] width 100 height 20
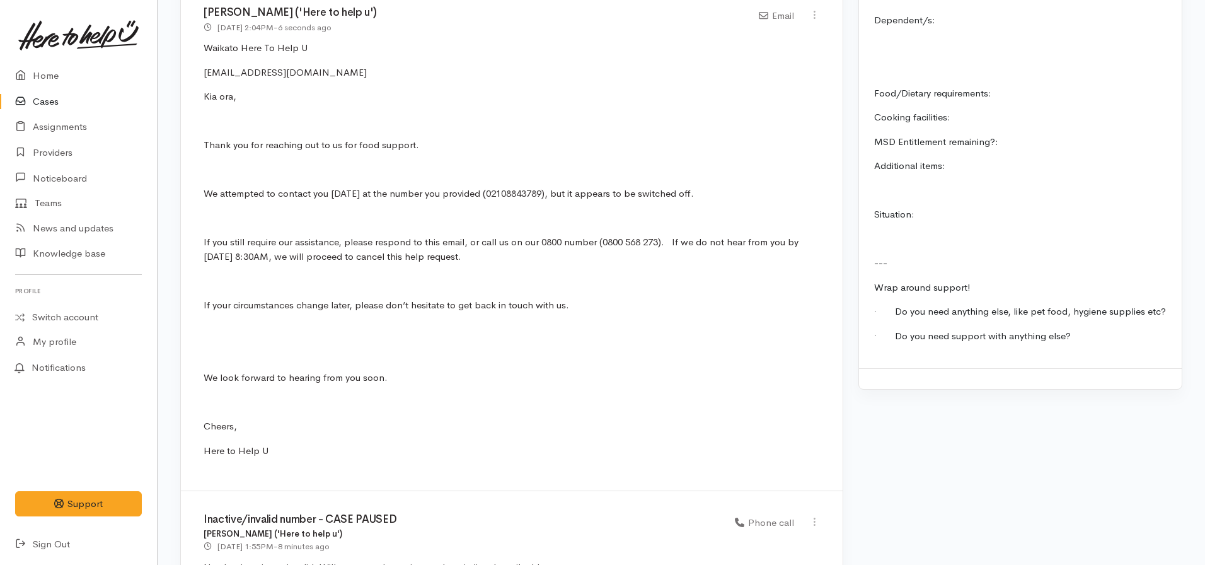
scroll to position [1235, 0]
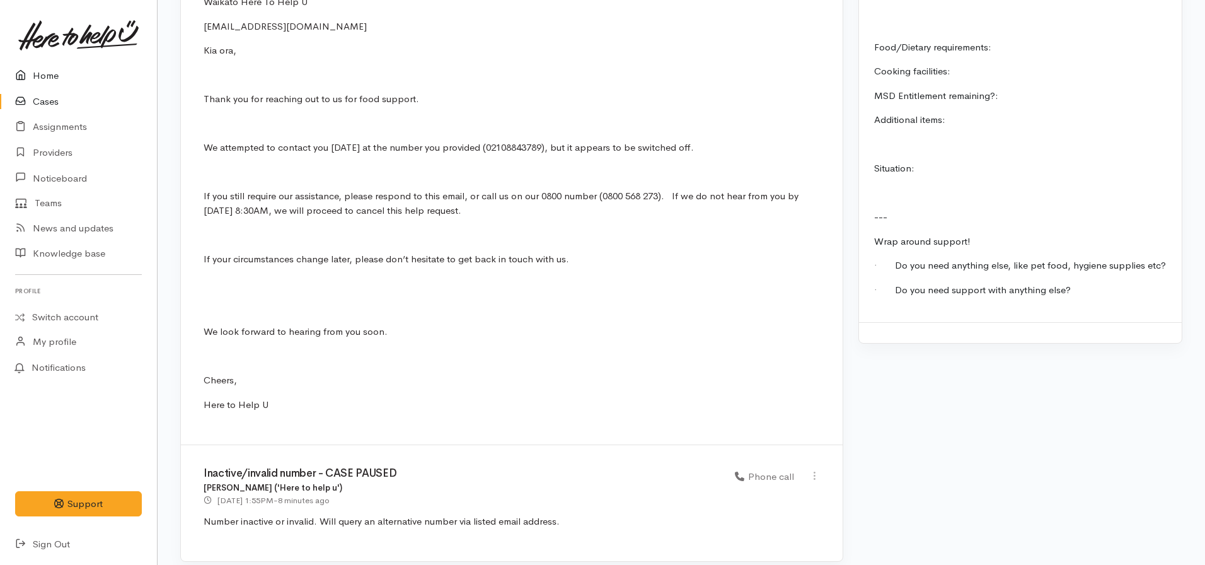
click at [37, 71] on link "Home" at bounding box center [78, 76] width 157 height 26
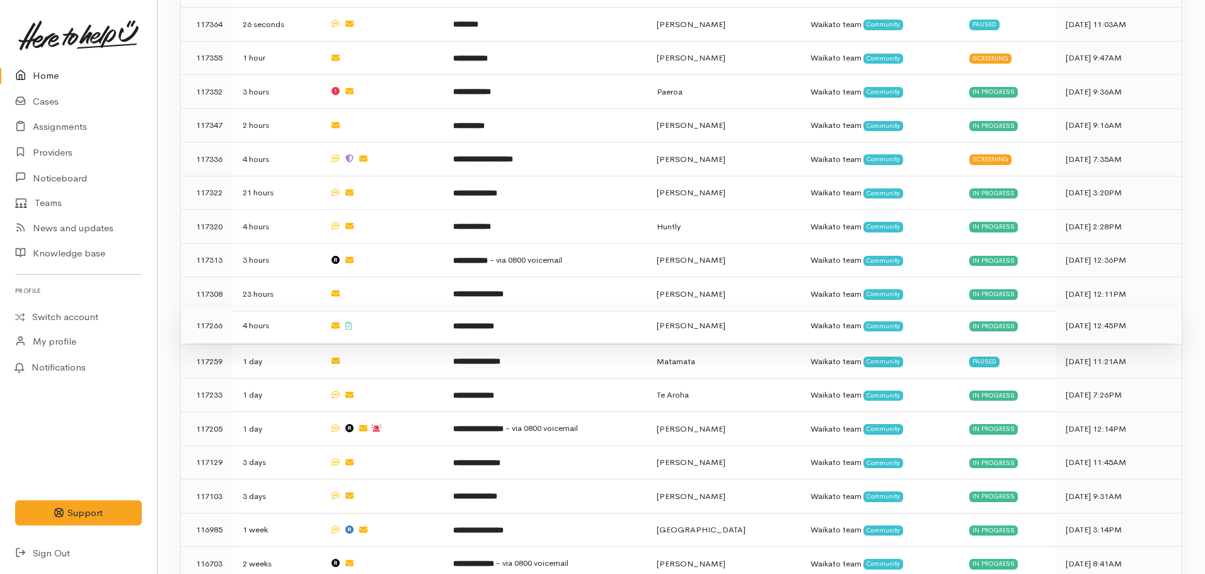
scroll to position [567, 0]
